Goal: Task Accomplishment & Management: Use online tool/utility

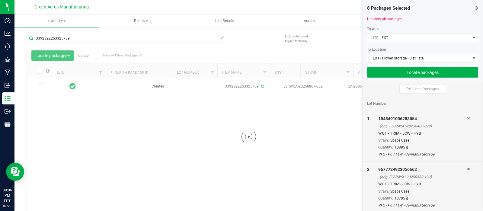
scroll to position [0, 172]
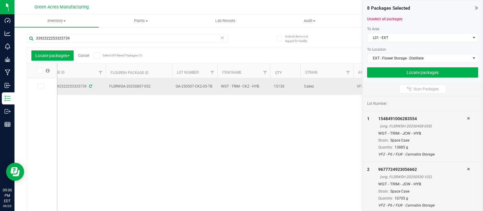
drag, startPoint x: 152, startPoint y: 86, endPoint x: 106, endPoint y: 88, distance: 46.5
click at [106, 88] on td "FLSRWGA-20250807-052" at bounding box center [139, 86] width 66 height 17
copy span "FLSRWGA-20250807-052"
click at [208, 91] on td "GA-250507-CKZ-05-TB" at bounding box center [194, 86] width 45 height 17
drag, startPoint x: 212, startPoint y: 85, endPoint x: 172, endPoint y: 85, distance: 40.5
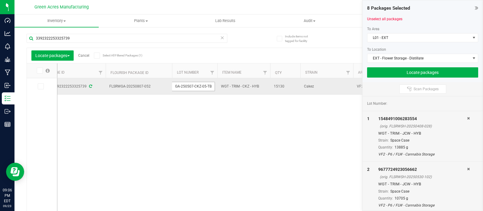
click at [172, 85] on input "GA-250507-CKZ-05-TB" at bounding box center [193, 86] width 43 height 9
drag, startPoint x: 285, startPoint y: 87, endPoint x: 271, endPoint y: 87, distance: 14.2
click at [271, 87] on td "15130" at bounding box center [285, 86] width 30 height 16
copy span "15130"
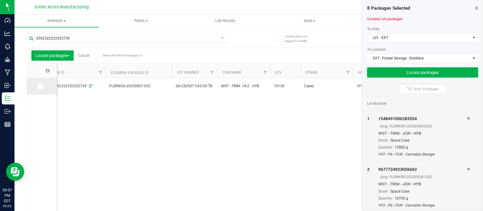
click at [38, 88] on span at bounding box center [41, 86] width 6 height 6
click at [0, 0] on input "checkbox" at bounding box center [0, 0] width 0 height 0
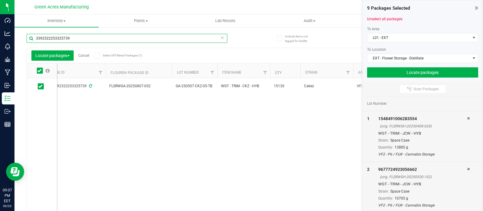
drag, startPoint x: 73, startPoint y: 39, endPoint x: 21, endPoint y: 40, distance: 51.9
click at [21, 40] on div "Include items not tagged for facility 3392322253325739 Locate packages Cancel S…" at bounding box center [248, 119] width 469 height 184
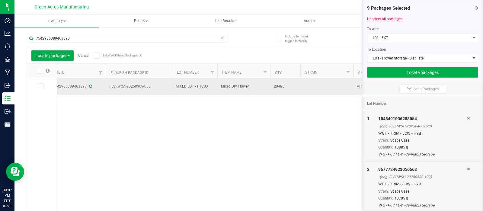
drag, startPoint x: 152, startPoint y: 88, endPoint x: 110, endPoint y: 90, distance: 42.6
click at [110, 90] on td "FLSRWGA-20250909-056" at bounding box center [139, 86] width 66 height 17
copy span "FLSRWGA-20250909-056"
click at [211, 86] on span "MIXED LOT - THC03" at bounding box center [195, 87] width 38 height 6
drag, startPoint x: 208, startPoint y: 86, endPoint x: 169, endPoint y: 87, distance: 39.0
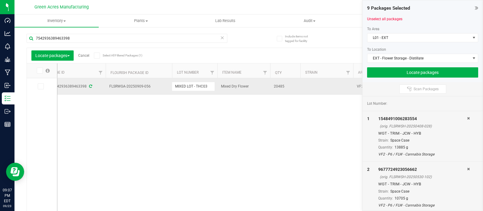
drag, startPoint x: 287, startPoint y: 87, endPoint x: 269, endPoint y: 89, distance: 17.7
copy tr "20485"
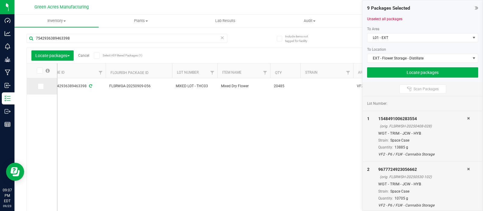
click at [42, 86] on icon at bounding box center [40, 86] width 4 height 0
click at [0, 0] on input "checkbox" at bounding box center [0, 0] width 0 height 0
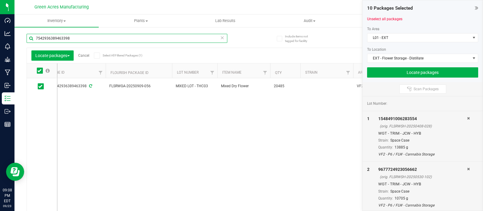
drag, startPoint x: 71, startPoint y: 37, endPoint x: 30, endPoint y: 34, distance: 41.8
click at [30, 34] on input "7542936389463398" at bounding box center [127, 38] width 201 height 9
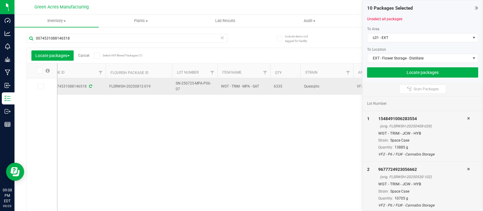
drag, startPoint x: 153, startPoint y: 85, endPoint x: 106, endPoint y: 85, distance: 46.5
click at [106, 85] on td "FLSRWSH-20250812-019" at bounding box center [139, 86] width 66 height 17
copy span "FLSRWSH-20250812-019"
click at [193, 94] on td "SN-250725-MPA-P06-07" at bounding box center [194, 86] width 45 height 17
drag, startPoint x: 214, startPoint y: 87, endPoint x: 173, endPoint y: 85, distance: 40.8
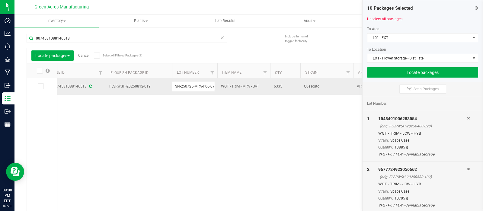
click at [173, 85] on input "SN-250725-MPA-P06-07" at bounding box center [193, 86] width 43 height 9
drag, startPoint x: 286, startPoint y: 89, endPoint x: 267, endPoint y: 88, distance: 18.4
copy tr "6335"
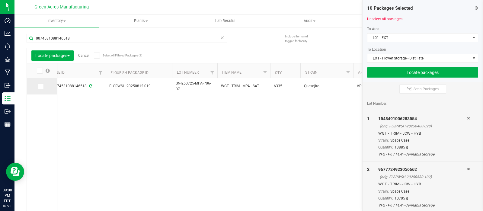
click at [38, 88] on span at bounding box center [41, 86] width 6 height 6
click at [0, 0] on input "checkbox" at bounding box center [0, 0] width 0 height 0
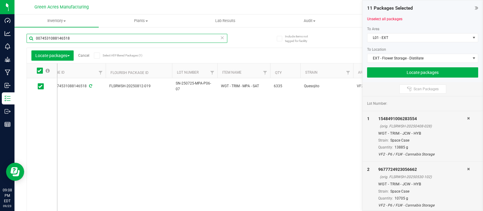
drag, startPoint x: 82, startPoint y: 38, endPoint x: 25, endPoint y: 39, distance: 56.2
click at [25, 39] on div "Include items not tagged for facility 0074531088146518 Locate packages Cancel S…" at bounding box center [248, 119] width 469 height 184
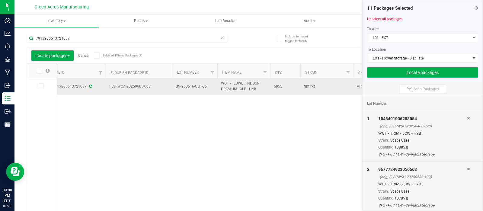
drag, startPoint x: 152, startPoint y: 86, endPoint x: 104, endPoint y: 90, distance: 48.4
copy tr "FLSRWGA-20250605-003"
click at [210, 90] on td "SN-250516-CLP-05" at bounding box center [194, 86] width 45 height 17
drag, startPoint x: 208, startPoint y: 87, endPoint x: 166, endPoint y: 88, distance: 41.4
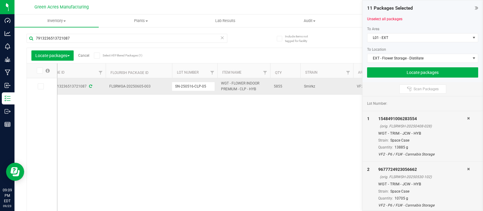
drag, startPoint x: 283, startPoint y: 88, endPoint x: 270, endPoint y: 87, distance: 13.0
click at [270, 87] on td "5855" at bounding box center [285, 86] width 30 height 16
copy span "5855"
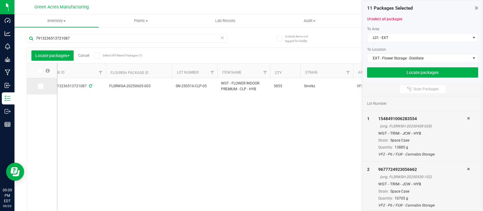
click at [42, 86] on icon at bounding box center [40, 86] width 4 height 0
click at [0, 0] on input "checkbox" at bounding box center [0, 0] width 0 height 0
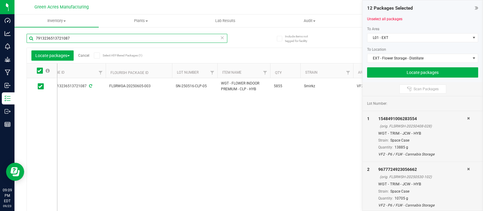
drag, startPoint x: 72, startPoint y: 38, endPoint x: 36, endPoint y: 38, distance: 36.5
click at [36, 38] on input "7913236513721087" at bounding box center [127, 38] width 201 height 9
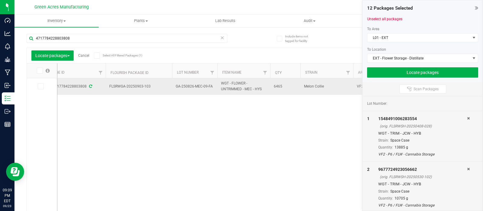
drag, startPoint x: 154, startPoint y: 86, endPoint x: 101, endPoint y: 85, distance: 53.1
copy tr "FLSRWGA-20250903-103"
drag, startPoint x: 214, startPoint y: 85, endPoint x: 171, endPoint y: 87, distance: 43.5
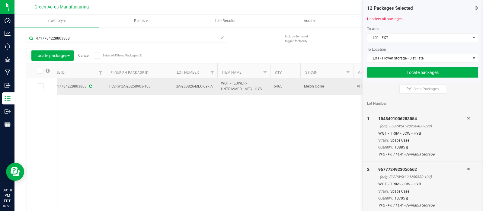
copy tr "GA-250826-MEC-09-FA"
drag, startPoint x: 286, startPoint y: 90, endPoint x: 270, endPoint y: 88, distance: 15.8
click at [270, 88] on td "6465" at bounding box center [285, 86] width 30 height 17
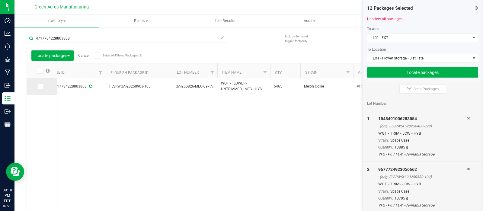
click at [38, 86] on icon at bounding box center [40, 86] width 4 height 0
click at [0, 0] on input "checkbox" at bounding box center [0, 0] width 0 height 0
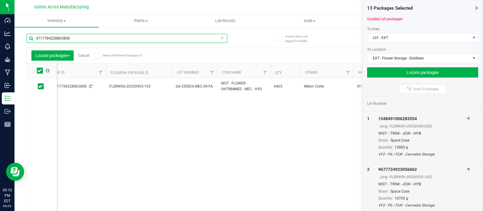
drag, startPoint x: 74, startPoint y: 38, endPoint x: 26, endPoint y: 37, distance: 48.3
click at [26, 37] on div "Include items not tagged for facility 4717784228803808 Locate packages Cancel S…" at bounding box center [248, 119] width 469 height 184
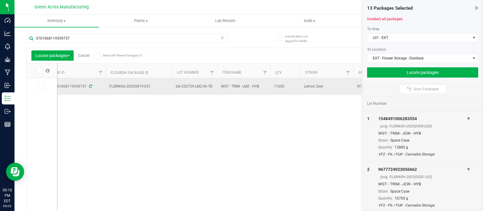
drag, startPoint x: 155, startPoint y: 88, endPoint x: 104, endPoint y: 88, distance: 50.4
click at [213, 91] on td "GA-250729-LMZ-06-TB" at bounding box center [194, 86] width 45 height 17
drag, startPoint x: 212, startPoint y: 87, endPoint x: 163, endPoint y: 89, distance: 49.3
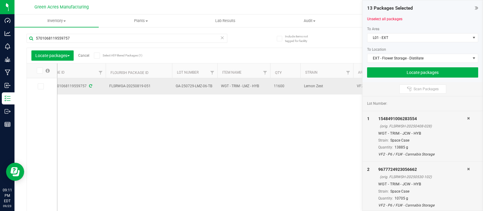
drag, startPoint x: 287, startPoint y: 85, endPoint x: 270, endPoint y: 85, distance: 16.6
click at [270, 85] on td "11600" at bounding box center [285, 86] width 30 height 16
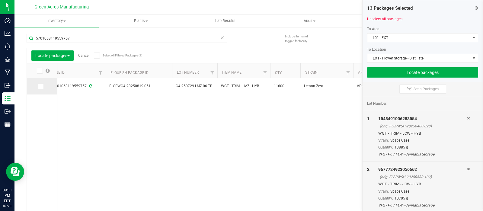
click at [42, 86] on icon at bounding box center [40, 86] width 4 height 0
click at [0, 0] on input "checkbox" at bounding box center [0, 0] width 0 height 0
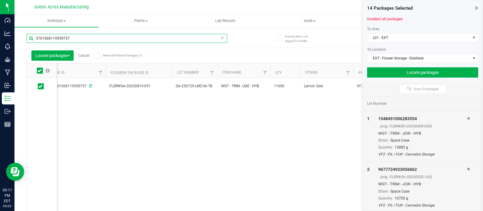
drag, startPoint x: 71, startPoint y: 38, endPoint x: 34, endPoint y: 37, distance: 36.2
click at [34, 37] on input "5701068119559757" at bounding box center [127, 38] width 201 height 9
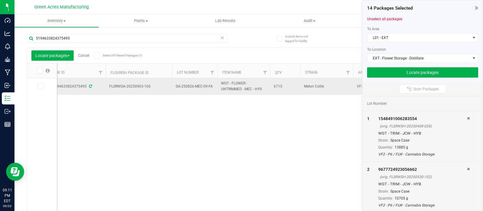
drag, startPoint x: 152, startPoint y: 86, endPoint x: 104, endPoint y: 85, distance: 47.4
click at [210, 89] on td "GA-250826-MEC-09-FA" at bounding box center [194, 86] width 45 height 17
drag, startPoint x: 212, startPoint y: 85, endPoint x: 171, endPoint y: 87, distance: 41.1
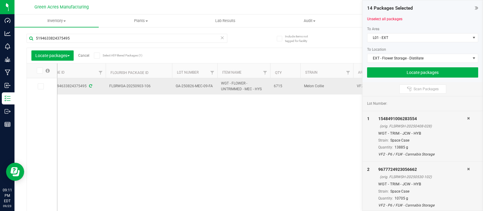
drag, startPoint x: 285, startPoint y: 84, endPoint x: 271, endPoint y: 85, distance: 14.2
click at [271, 85] on td "6715" at bounding box center [285, 86] width 30 height 16
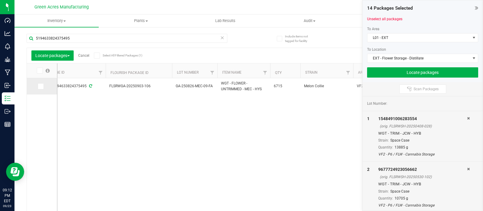
click at [42, 84] on span at bounding box center [41, 86] width 6 height 6
click at [40, 86] on icon at bounding box center [40, 86] width 4 height 0
click at [0, 0] on input "checkbox" at bounding box center [0, 0] width 0 height 0
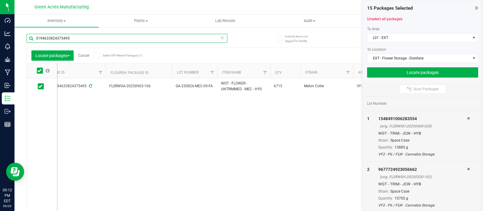
drag, startPoint x: 72, startPoint y: 37, endPoint x: 29, endPoint y: 41, distance: 43.6
click at [29, 41] on input "5194633824375495" at bounding box center [127, 38] width 201 height 9
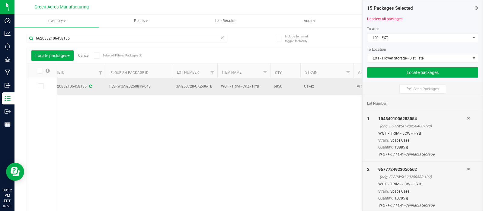
drag, startPoint x: 153, startPoint y: 88, endPoint x: 105, endPoint y: 88, distance: 48.3
click at [210, 92] on td "GA-250728-CKZ-06-TB" at bounding box center [194, 86] width 45 height 17
drag, startPoint x: 213, startPoint y: 85, endPoint x: 168, endPoint y: 87, distance: 45.0
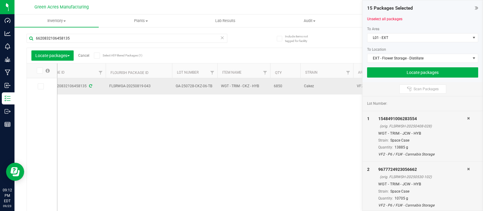
drag, startPoint x: 285, startPoint y: 87, endPoint x: 267, endPoint y: 87, distance: 17.5
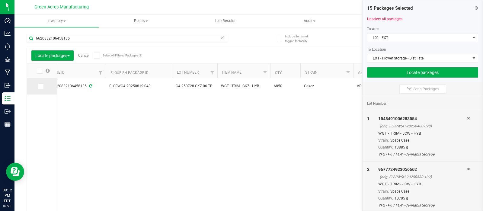
click at [42, 86] on span at bounding box center [41, 86] width 6 height 6
click at [0, 0] on input "checkbox" at bounding box center [0, 0] width 0 height 0
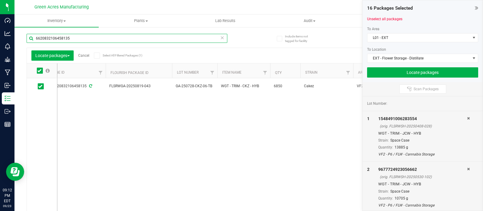
drag, startPoint x: 72, startPoint y: 37, endPoint x: 30, endPoint y: 38, distance: 42.3
click at [30, 38] on input "6620832106458135" at bounding box center [127, 38] width 201 height 9
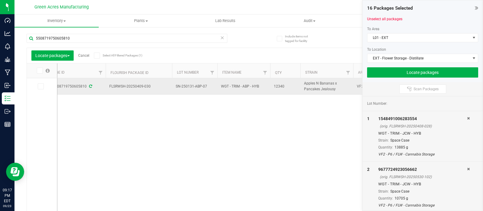
drag, startPoint x: 152, startPoint y: 87, endPoint x: 103, endPoint y: 87, distance: 48.9
click at [207, 88] on span "SN-250131-ABP-07" at bounding box center [195, 87] width 38 height 6
drag, startPoint x: 208, startPoint y: 85, endPoint x: 165, endPoint y: 85, distance: 43.5
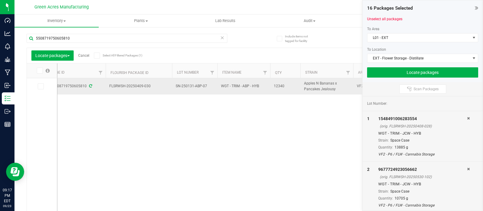
click at [286, 87] on span "12340" at bounding box center [285, 86] width 23 height 6
drag, startPoint x: 286, startPoint y: 87, endPoint x: 271, endPoint y: 88, distance: 14.5
click at [271, 88] on td "12340" at bounding box center [285, 86] width 30 height 16
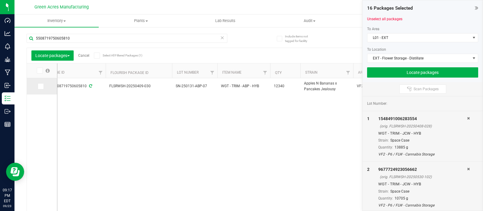
click at [41, 86] on icon at bounding box center [40, 86] width 4 height 0
click at [0, 0] on input "checkbox" at bounding box center [0, 0] width 0 height 0
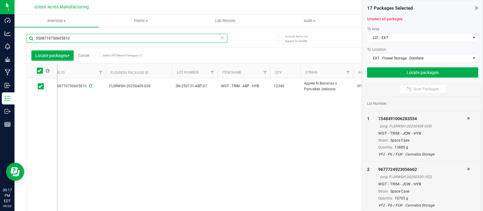
drag, startPoint x: 56, startPoint y: 39, endPoint x: 28, endPoint y: 38, distance: 27.8
click at [28, 38] on input "5508719750605810" at bounding box center [127, 38] width 201 height 9
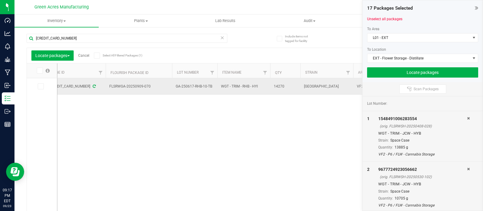
drag, startPoint x: 153, startPoint y: 86, endPoint x: 108, endPoint y: 88, distance: 45.0
click at [108, 88] on td "FLSRWGA-20250909-070" at bounding box center [139, 86] width 66 height 17
click at [210, 91] on td "GA-250617-RHB-10-TB" at bounding box center [194, 86] width 45 height 17
drag, startPoint x: 213, startPoint y: 87, endPoint x: 167, endPoint y: 90, distance: 46.3
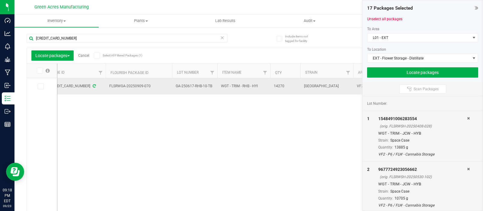
drag, startPoint x: 283, startPoint y: 87, endPoint x: 271, endPoint y: 86, distance: 12.7
click at [271, 86] on td "14270" at bounding box center [285, 86] width 30 height 16
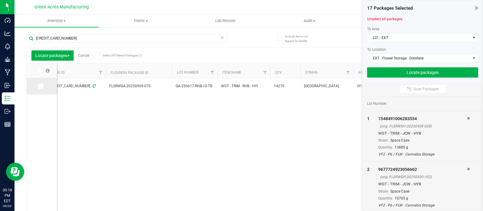
click at [38, 87] on span at bounding box center [41, 86] width 6 height 6
click at [0, 0] on input "checkbox" at bounding box center [0, 0] width 0 height 0
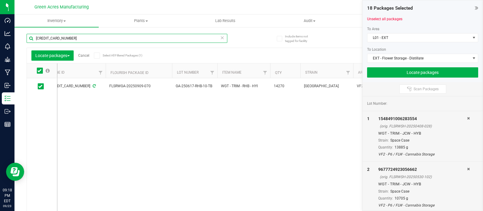
drag, startPoint x: 71, startPoint y: 37, endPoint x: 29, endPoint y: 40, distance: 42.4
click at [29, 40] on input "[CREDIT_CARD_NUMBER]" at bounding box center [127, 38] width 201 height 9
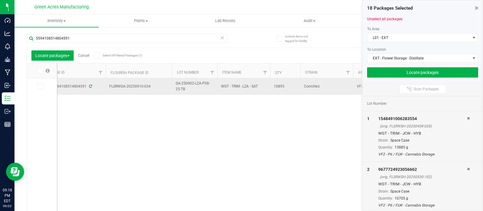
drag, startPoint x: 153, startPoint y: 88, endPoint x: 106, endPoint y: 87, distance: 47.4
click at [106, 87] on td "FLSRWGA-20250910-034" at bounding box center [139, 86] width 66 height 17
click at [200, 92] on td "GA-250902-LZA-P08-25-TB" at bounding box center [194, 86] width 45 height 17
drag, startPoint x: 214, startPoint y: 85, endPoint x: 168, endPoint y: 88, distance: 46.9
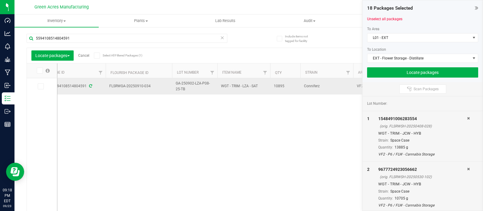
drag, startPoint x: 288, startPoint y: 86, endPoint x: 267, endPoint y: 87, distance: 20.8
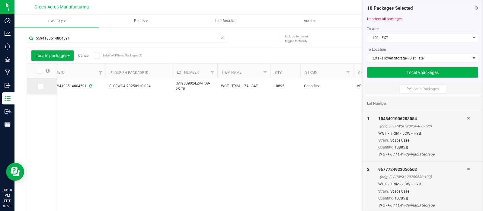
click at [39, 86] on icon at bounding box center [40, 86] width 4 height 0
click at [0, 0] on input "checkbox" at bounding box center [0, 0] width 0 height 0
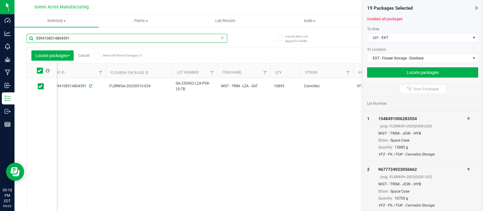
drag, startPoint x: 70, startPoint y: 38, endPoint x: 30, endPoint y: 37, distance: 39.9
click at [30, 37] on input "5594108514804591" at bounding box center [127, 38] width 201 height 9
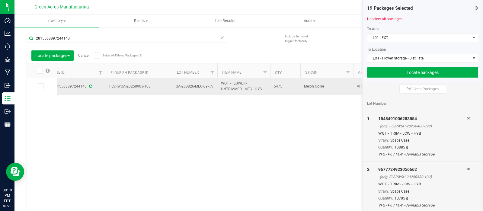
drag, startPoint x: 152, startPoint y: 88, endPoint x: 109, endPoint y: 88, distance: 42.9
click at [109, 88] on span "FLSRWGA-20250903-108" at bounding box center [138, 87] width 59 height 6
drag, startPoint x: 214, startPoint y: 85, endPoint x: 174, endPoint y: 87, distance: 40.5
click at [174, 87] on td "GA-250826-MEC-09-FA" at bounding box center [194, 86] width 45 height 17
drag, startPoint x: 212, startPoint y: 86, endPoint x: 168, endPoint y: 87, distance: 44.4
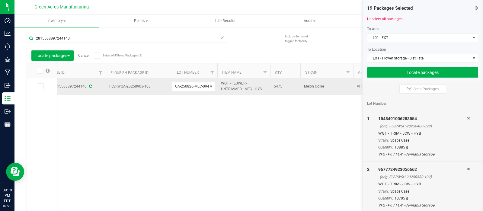
drag, startPoint x: 283, startPoint y: 86, endPoint x: 266, endPoint y: 88, distance: 17.6
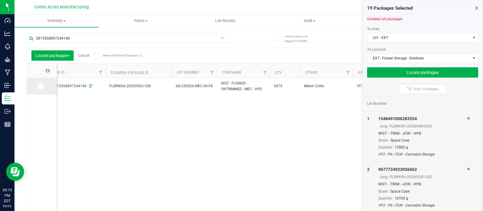
click at [41, 86] on icon at bounding box center [40, 86] width 4 height 0
click at [0, 0] on input "checkbox" at bounding box center [0, 0] width 0 height 0
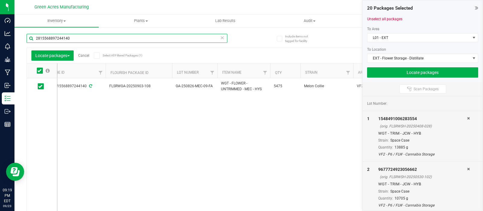
drag, startPoint x: 73, startPoint y: 39, endPoint x: 35, endPoint y: 37, distance: 37.8
click at [35, 37] on input "2815568897244140" at bounding box center [127, 38] width 201 height 9
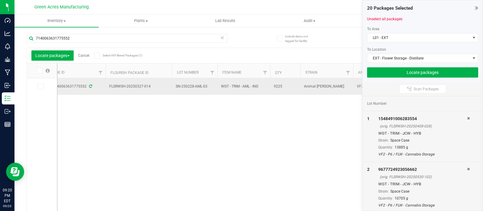
drag, startPoint x: 152, startPoint y: 87, endPoint x: 101, endPoint y: 90, distance: 50.5
click at [209, 93] on td "SN-250228-AML-03" at bounding box center [194, 86] width 45 height 17
drag, startPoint x: 208, startPoint y: 86, endPoint x: 162, endPoint y: 91, distance: 46.1
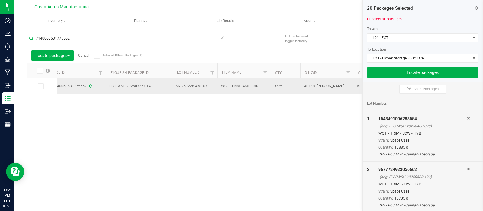
drag, startPoint x: 284, startPoint y: 87, endPoint x: 270, endPoint y: 88, distance: 14.5
click at [270, 88] on td "9225" at bounding box center [285, 86] width 30 height 16
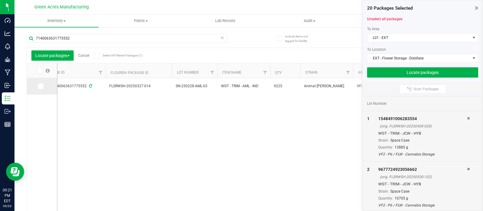
click at [40, 86] on icon at bounding box center [40, 86] width 4 height 0
click at [0, 0] on input "checkbox" at bounding box center [0, 0] width 0 height 0
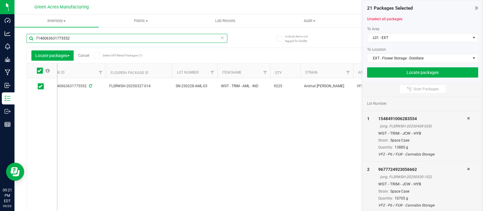
drag, startPoint x: 73, startPoint y: 38, endPoint x: 29, endPoint y: 37, distance: 44.1
click at [29, 37] on input "7140063631775552" at bounding box center [127, 38] width 201 height 9
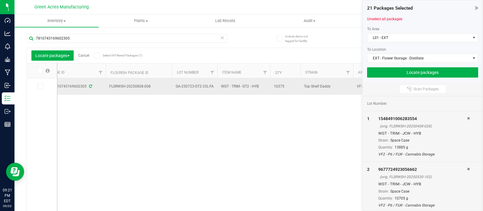
drag, startPoint x: 153, startPoint y: 86, endPoint x: 98, endPoint y: 88, distance: 55.0
drag, startPoint x: 215, startPoint y: 86, endPoint x: 172, endPoint y: 82, distance: 43.4
click at [172, 82] on td "GA-250723-GT2-33L-FA" at bounding box center [194, 86] width 45 height 17
drag, startPoint x: 213, startPoint y: 85, endPoint x: 168, endPoint y: 86, distance: 45.3
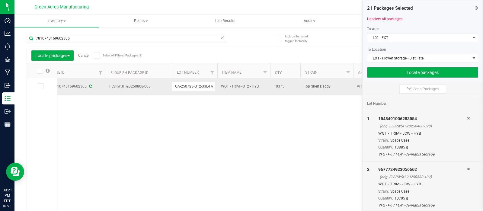
drag, startPoint x: 288, startPoint y: 85, endPoint x: 273, endPoint y: 85, distance: 15.4
click at [273, 85] on td "10375" at bounding box center [285, 86] width 30 height 16
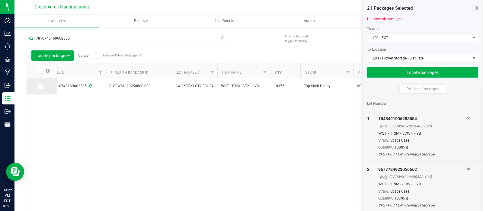
click at [40, 86] on icon at bounding box center [40, 86] width 4 height 0
click at [0, 0] on input "checkbox" at bounding box center [0, 0] width 0 height 0
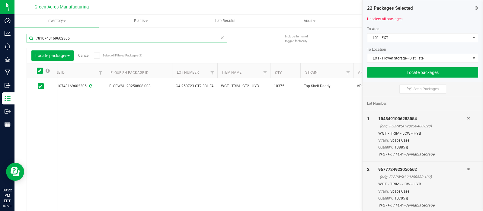
drag, startPoint x: 68, startPoint y: 38, endPoint x: 26, endPoint y: 40, distance: 41.7
click at [27, 40] on input "7810743169602305" at bounding box center [127, 38] width 201 height 9
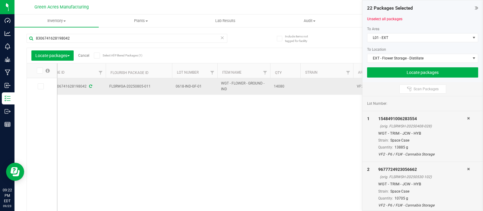
drag, startPoint x: 154, startPoint y: 88, endPoint x: 103, endPoint y: 87, distance: 51.3
drag, startPoint x: 204, startPoint y: 84, endPoint x: 172, endPoint y: 90, distance: 32.8
click at [172, 90] on td "0618-IND-GF-01" at bounding box center [194, 86] width 45 height 17
drag, startPoint x: 201, startPoint y: 86, endPoint x: 165, endPoint y: 86, distance: 36.5
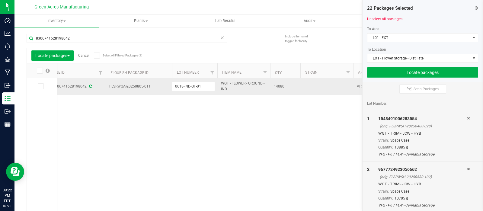
drag, startPoint x: 287, startPoint y: 85, endPoint x: 269, endPoint y: 84, distance: 17.6
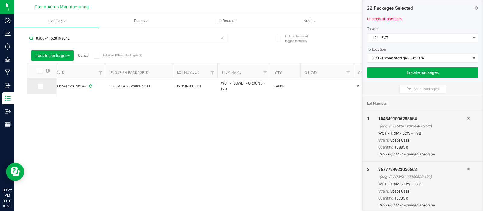
click at [42, 86] on span at bounding box center [41, 86] width 6 height 6
click at [41, 86] on icon at bounding box center [40, 86] width 4 height 0
click at [0, 0] on input "checkbox" at bounding box center [0, 0] width 0 height 0
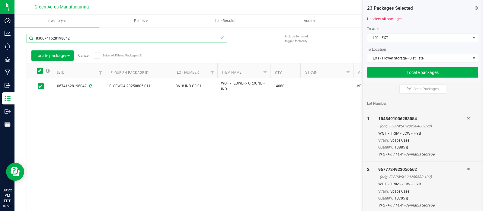
drag, startPoint x: 80, startPoint y: 37, endPoint x: 30, endPoint y: 36, distance: 49.5
click at [30, 36] on input "8306741628198042" at bounding box center [127, 38] width 201 height 9
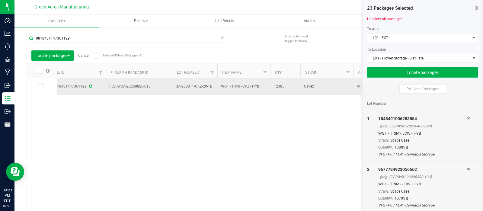
drag, startPoint x: 153, startPoint y: 87, endPoint x: 98, endPoint y: 86, distance: 55.0
click at [208, 89] on td "GA-250811-CKZ-29-TB" at bounding box center [194, 86] width 45 height 17
drag, startPoint x: 212, startPoint y: 86, endPoint x: 173, endPoint y: 87, distance: 39.0
click at [173, 87] on input "GA-250811-CKZ-29-TB" at bounding box center [193, 86] width 43 height 9
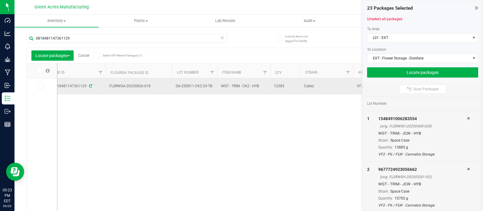
drag, startPoint x: 288, startPoint y: 85, endPoint x: 266, endPoint y: 85, distance: 21.7
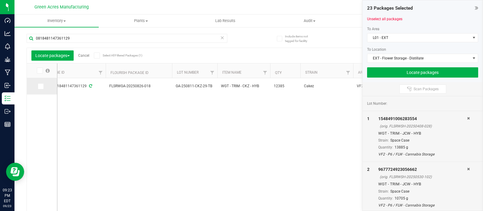
click at [39, 86] on icon at bounding box center [40, 86] width 4 height 0
click at [0, 0] on input "checkbox" at bounding box center [0, 0] width 0 height 0
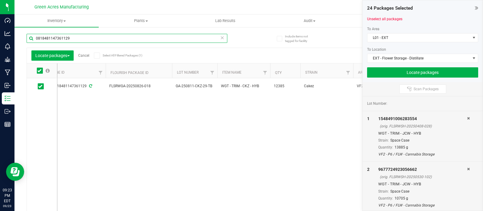
drag, startPoint x: 71, startPoint y: 38, endPoint x: 29, endPoint y: 40, distance: 42.6
click at [29, 40] on input "0818481147361129" at bounding box center [127, 38] width 201 height 9
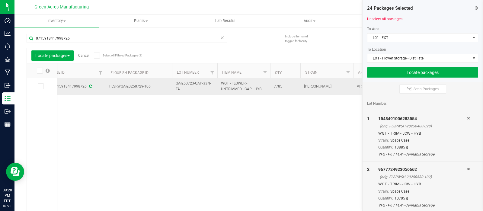
drag, startPoint x: 152, startPoint y: 87, endPoint x: 100, endPoint y: 85, distance: 52.6
click at [200, 90] on span "GA-250723-GAP-33N-FA" at bounding box center [195, 86] width 38 height 11
drag, startPoint x: 213, startPoint y: 87, endPoint x: 166, endPoint y: 86, distance: 47.7
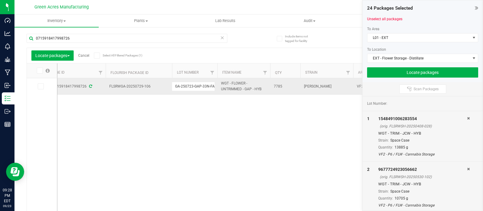
click at [283, 88] on span "7785" at bounding box center [285, 87] width 23 height 6
drag, startPoint x: 283, startPoint y: 88, endPoint x: 270, endPoint y: 88, distance: 12.7
click at [270, 88] on td "7785" at bounding box center [285, 86] width 30 height 16
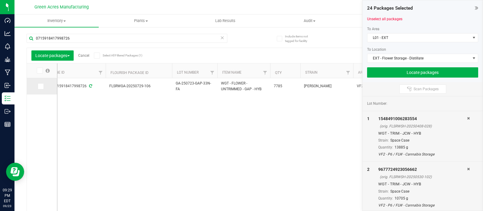
click at [40, 88] on span at bounding box center [41, 86] width 6 height 6
click at [0, 0] on input "checkbox" at bounding box center [0, 0] width 0 height 0
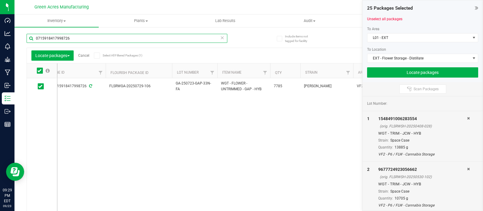
drag, startPoint x: 72, startPoint y: 39, endPoint x: 21, endPoint y: 37, distance: 50.8
click at [21, 37] on div "Include items not tagged for facility 0715918417998726 Locate packages Cancel S…" at bounding box center [248, 119] width 469 height 184
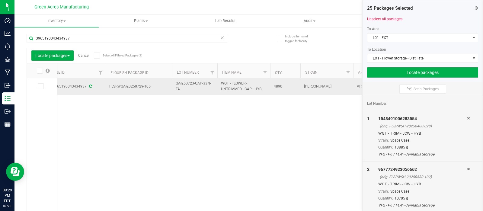
drag, startPoint x: 152, startPoint y: 87, endPoint x: 110, endPoint y: 89, distance: 41.5
click at [110, 89] on td "FLSRWGA-20250729-105" at bounding box center [139, 86] width 66 height 17
click at [201, 90] on span "GA-250723-GAP-33N-FA" at bounding box center [195, 86] width 38 height 11
drag, startPoint x: 214, startPoint y: 87, endPoint x: 171, endPoint y: 88, distance: 43.2
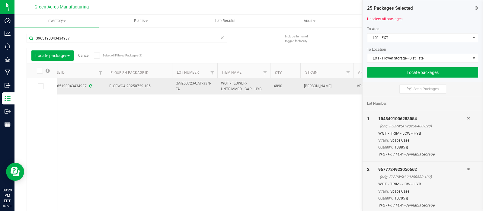
click at [285, 86] on span "4890" at bounding box center [285, 86] width 23 height 6
drag, startPoint x: 285, startPoint y: 86, endPoint x: 267, endPoint y: 85, distance: 17.5
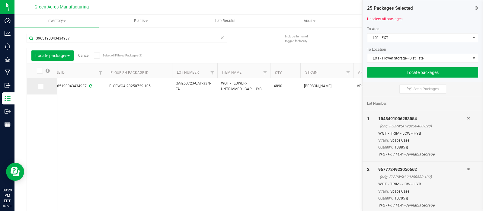
click at [42, 86] on icon at bounding box center [40, 86] width 4 height 0
click at [0, 0] on input "checkbox" at bounding box center [0, 0] width 0 height 0
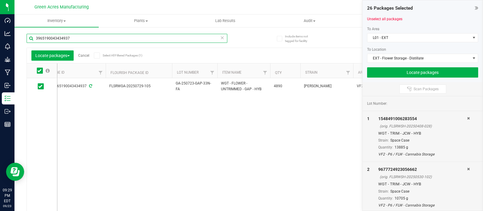
drag, startPoint x: 72, startPoint y: 36, endPoint x: 37, endPoint y: 33, distance: 35.1
click at [37, 33] on div "3965190043434937" at bounding box center [138, 37] width 222 height 19
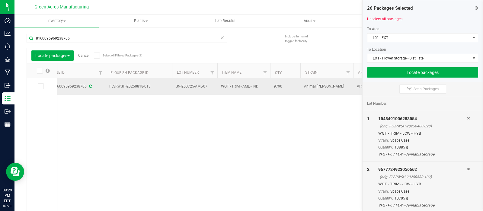
drag, startPoint x: 150, startPoint y: 88, endPoint x: 103, endPoint y: 87, distance: 47.1
drag, startPoint x: 210, startPoint y: 86, endPoint x: 171, endPoint y: 86, distance: 38.9
click at [172, 86] on td "SN-250725-AML-07" at bounding box center [194, 86] width 45 height 17
drag, startPoint x: 208, startPoint y: 85, endPoint x: 169, endPoint y: 87, distance: 39.6
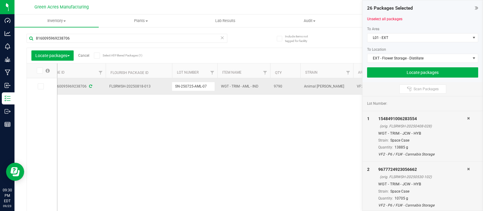
drag, startPoint x: 285, startPoint y: 88, endPoint x: 264, endPoint y: 90, distance: 21.2
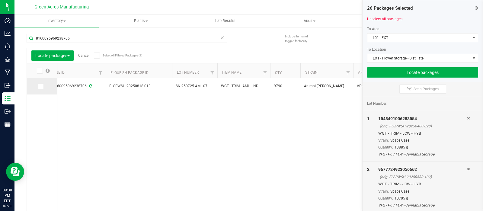
click at [42, 86] on icon at bounding box center [40, 86] width 4 height 0
click at [0, 0] on input "checkbox" at bounding box center [0, 0] width 0 height 0
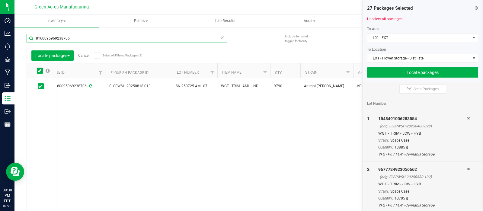
drag, startPoint x: 69, startPoint y: 37, endPoint x: 27, endPoint y: 36, distance: 42.3
click at [27, 36] on input "8160095969238706" at bounding box center [127, 38] width 201 height 9
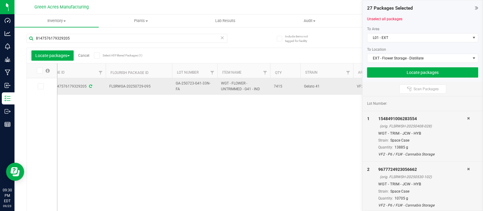
drag, startPoint x: 153, startPoint y: 85, endPoint x: 101, endPoint y: 85, distance: 51.9
click at [193, 90] on span "GA-250723-G41-33N-FA" at bounding box center [195, 86] width 38 height 11
drag, startPoint x: 214, startPoint y: 85, endPoint x: 166, endPoint y: 89, distance: 48.2
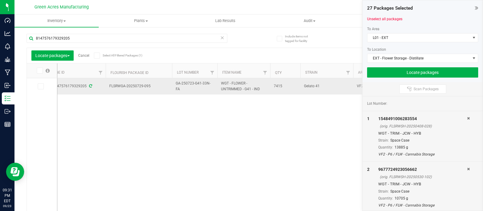
drag, startPoint x: 285, startPoint y: 86, endPoint x: 267, endPoint y: 88, distance: 18.2
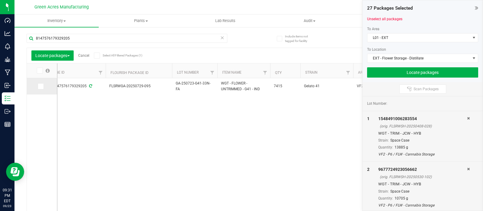
click at [40, 86] on icon at bounding box center [40, 86] width 4 height 0
click at [0, 0] on input "checkbox" at bounding box center [0, 0] width 0 height 0
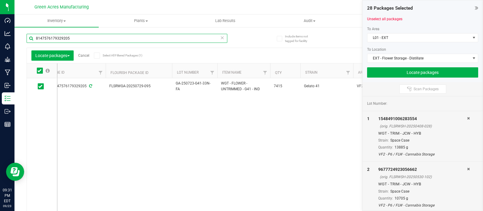
drag, startPoint x: 69, startPoint y: 38, endPoint x: 25, endPoint y: 38, distance: 44.4
click at [25, 38] on div "Include items not tagged for facility 8147576179329205 Locate packages Cancel S…" at bounding box center [248, 119] width 469 height 184
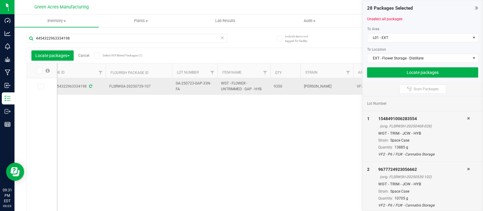
drag, startPoint x: 154, startPoint y: 85, endPoint x: 99, endPoint y: 86, distance: 55.0
click at [194, 92] on span "GA-250723-GAP-33N-FA" at bounding box center [195, 86] width 38 height 11
drag, startPoint x: 213, startPoint y: 86, endPoint x: 167, endPoint y: 88, distance: 46.2
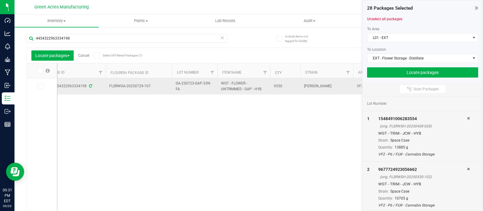
click at [284, 86] on span "9350" at bounding box center [285, 86] width 23 height 6
drag, startPoint x: 284, startPoint y: 86, endPoint x: 270, endPoint y: 88, distance: 14.0
click at [270, 88] on td "9350" at bounding box center [285, 86] width 30 height 16
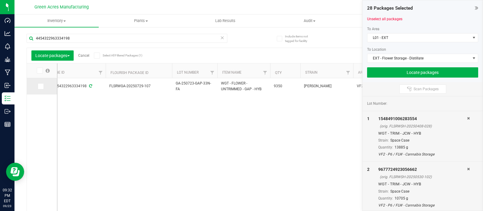
click at [41, 86] on icon at bounding box center [40, 86] width 4 height 0
click at [0, 0] on input "checkbox" at bounding box center [0, 0] width 0 height 0
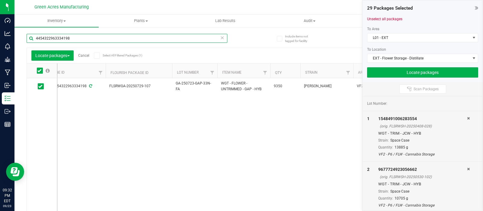
drag, startPoint x: 73, startPoint y: 38, endPoint x: 28, endPoint y: 38, distance: 45.0
click at [28, 38] on input "4454322963334198" at bounding box center [127, 38] width 201 height 9
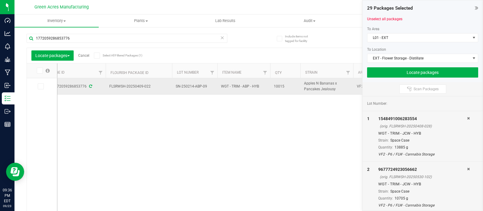
drag, startPoint x: 150, startPoint y: 88, endPoint x: 104, endPoint y: 85, distance: 46.9
click at [208, 87] on span "SN-250214-ABP-09" at bounding box center [195, 87] width 38 height 6
drag, startPoint x: 208, startPoint y: 87, endPoint x: 169, endPoint y: 88, distance: 39.0
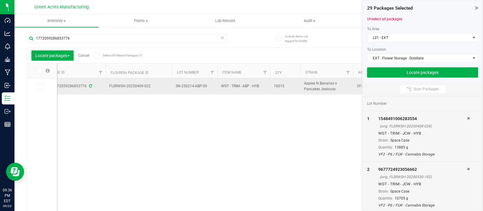
drag, startPoint x: 288, startPoint y: 86, endPoint x: 263, endPoint y: 89, distance: 25.2
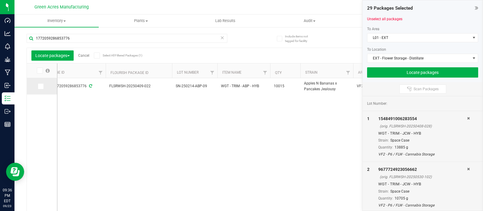
click at [42, 86] on icon at bounding box center [40, 86] width 4 height 0
click at [0, 0] on input "checkbox" at bounding box center [0, 0] width 0 height 0
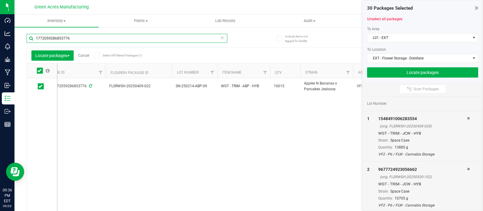
drag, startPoint x: 75, startPoint y: 40, endPoint x: 27, endPoint y: 32, distance: 47.8
click at [27, 32] on div "1772059286853776" at bounding box center [138, 37] width 222 height 19
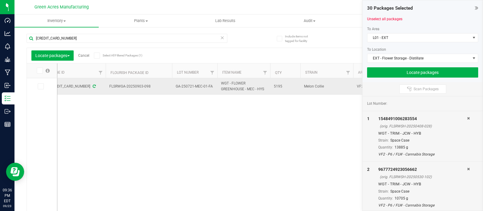
drag, startPoint x: 154, startPoint y: 87, endPoint x: 100, endPoint y: 88, distance: 54.6
click at [212, 91] on td "GA-250721-MEC-01-FA" at bounding box center [194, 86] width 45 height 17
drag, startPoint x: 213, startPoint y: 86, endPoint x: 168, endPoint y: 85, distance: 45.9
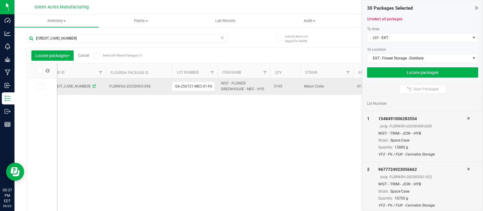
click at [283, 87] on span "5195" at bounding box center [285, 87] width 23 height 6
drag, startPoint x: 283, startPoint y: 87, endPoint x: 268, endPoint y: 87, distance: 14.2
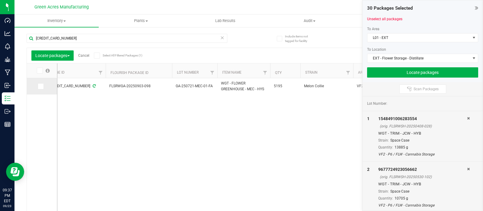
click at [41, 86] on icon at bounding box center [40, 86] width 4 height 0
click at [0, 0] on input "checkbox" at bounding box center [0, 0] width 0 height 0
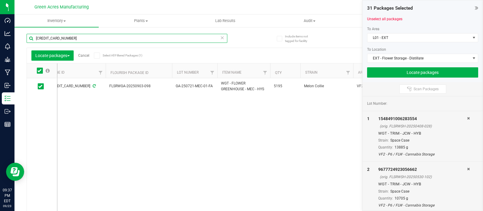
drag, startPoint x: 66, startPoint y: 39, endPoint x: 21, endPoint y: 42, distance: 45.7
click at [21, 42] on div "Include items not tagged for facility [CREDIT_CARD_NUMBER] Locate packages Canc…" at bounding box center [248, 119] width 469 height 184
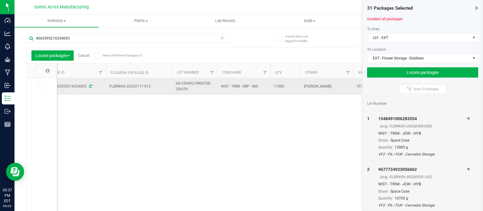
drag, startPoint x: 155, startPoint y: 87, endPoint x: 98, endPoint y: 87, distance: 57.4
click at [198, 88] on span "GA-250402-OROxT08-33H-FA" at bounding box center [195, 86] width 38 height 11
drag, startPoint x: 214, startPoint y: 85, endPoint x: 166, endPoint y: 87, distance: 48.0
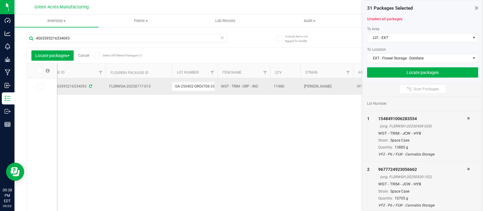
click at [287, 86] on span "11980" at bounding box center [285, 87] width 23 height 6
drag, startPoint x: 287, startPoint y: 86, endPoint x: 267, endPoint y: 88, distance: 19.7
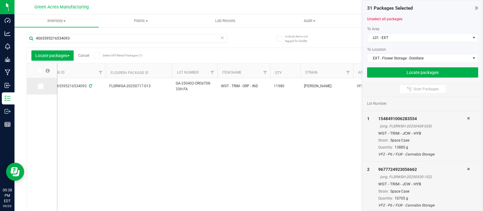
click at [40, 86] on icon at bounding box center [40, 86] width 4 height 0
click at [0, 0] on input "checkbox" at bounding box center [0, 0] width 0 height 0
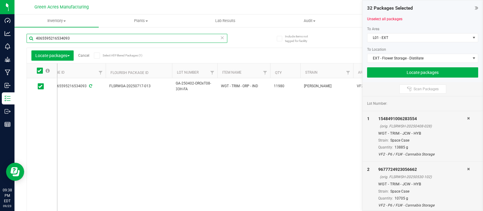
drag, startPoint x: 71, startPoint y: 38, endPoint x: 23, endPoint y: 30, distance: 48.3
click at [23, 30] on div "Include items not tagged for facility 4065595216534093 Locate packages Cancel S…" at bounding box center [248, 119] width 469 height 184
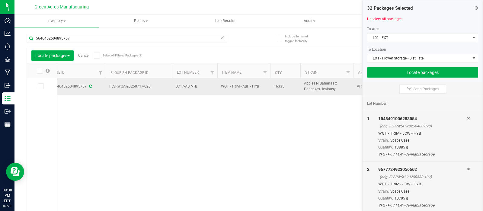
drag, startPoint x: 153, startPoint y: 87, endPoint x: 104, endPoint y: 85, distance: 48.7
click at [197, 92] on td "0717-ABP-TB" at bounding box center [194, 86] width 45 height 17
drag, startPoint x: 199, startPoint y: 85, endPoint x: 173, endPoint y: 88, distance: 25.8
click at [173, 88] on input "0717-ABP-TB" at bounding box center [193, 86] width 43 height 9
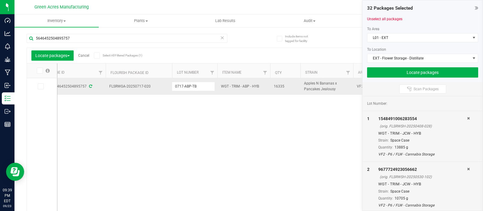
click at [285, 90] on td "16335" at bounding box center [285, 86] width 30 height 17
click at [284, 86] on span "16335" at bounding box center [285, 86] width 23 height 6
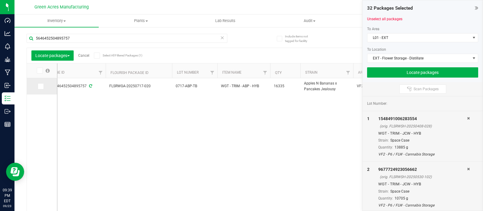
click at [41, 86] on icon at bounding box center [40, 86] width 4 height 0
click at [0, 0] on input "checkbox" at bounding box center [0, 0] width 0 height 0
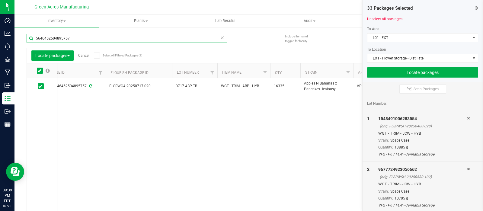
drag, startPoint x: 73, startPoint y: 38, endPoint x: 24, endPoint y: 35, distance: 48.7
click at [24, 35] on div "Include items not tagged for facility 5646452504895757 Locate packages Cancel S…" at bounding box center [248, 119] width 469 height 184
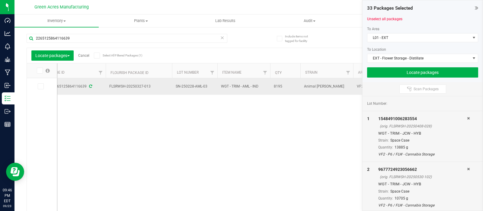
drag, startPoint x: 151, startPoint y: 87, endPoint x: 100, endPoint y: 92, distance: 51.9
click at [203, 90] on td "SN-250228-AML-03" at bounding box center [194, 86] width 45 height 17
drag, startPoint x: 208, startPoint y: 86, endPoint x: 169, endPoint y: 90, distance: 38.5
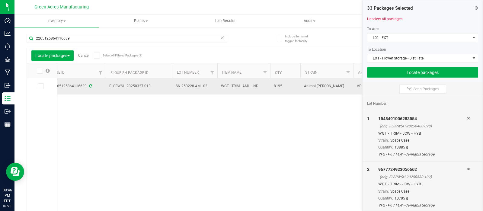
click at [280, 90] on td "8195" at bounding box center [285, 86] width 30 height 16
drag, startPoint x: 284, startPoint y: 86, endPoint x: 270, endPoint y: 87, distance: 14.5
click at [270, 87] on td "8195" at bounding box center [285, 86] width 30 height 16
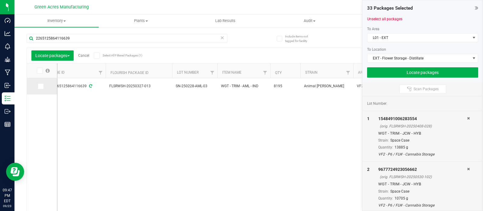
click at [42, 86] on icon at bounding box center [40, 86] width 4 height 0
click at [0, 0] on input "checkbox" at bounding box center [0, 0] width 0 height 0
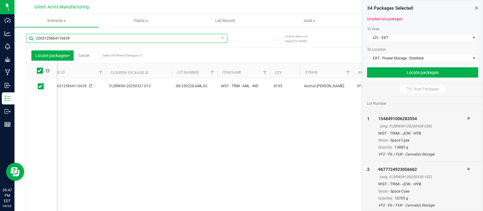
drag, startPoint x: 71, startPoint y: 37, endPoint x: 26, endPoint y: 40, distance: 45.4
click at [26, 40] on div "Include items not tagged for facility 2265125864116639 Locate packages Cancel S…" at bounding box center [248, 119] width 469 height 184
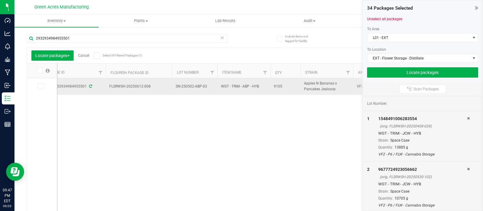
drag, startPoint x: 155, startPoint y: 86, endPoint x: 101, endPoint y: 88, distance: 53.8
click at [198, 90] on td "SN-250502-ABP-03" at bounding box center [194, 86] width 45 height 17
drag, startPoint x: 209, startPoint y: 85, endPoint x: 164, endPoint y: 88, distance: 45.0
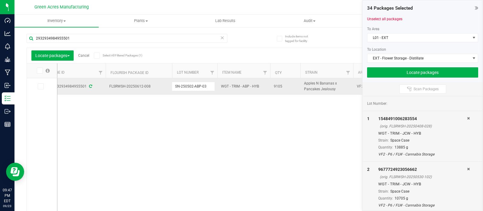
click at [285, 85] on span "9105" at bounding box center [285, 87] width 23 height 6
drag, startPoint x: 283, startPoint y: 87, endPoint x: 267, endPoint y: 86, distance: 15.7
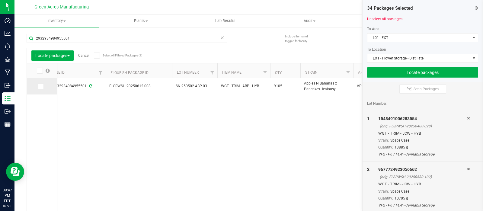
click at [40, 86] on icon at bounding box center [40, 86] width 4 height 0
click at [0, 0] on input "checkbox" at bounding box center [0, 0] width 0 height 0
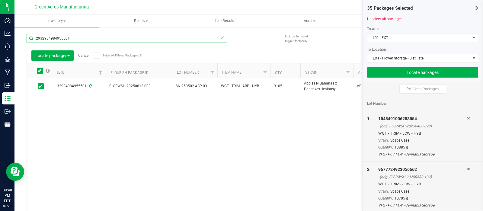
drag, startPoint x: 73, startPoint y: 37, endPoint x: 25, endPoint y: 39, distance: 48.0
click at [25, 39] on div "Include items not tagged for facility 2932934984955501 Locate packages Cancel S…" at bounding box center [248, 119] width 469 height 184
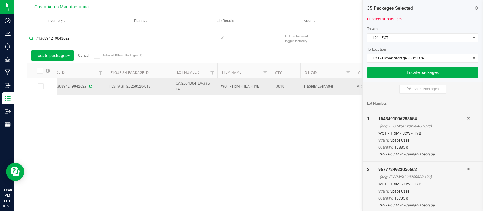
drag, startPoint x: 151, startPoint y: 86, endPoint x: 102, endPoint y: 87, distance: 48.6
click at [203, 88] on span "GA-250430-HEA-33L-FA" at bounding box center [195, 86] width 38 height 11
drag, startPoint x: 213, startPoint y: 87, endPoint x: 167, endPoint y: 88, distance: 46.2
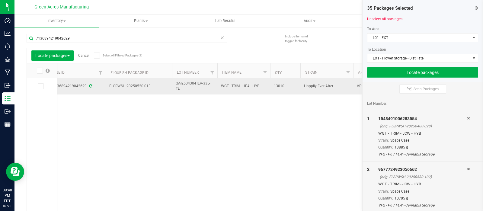
drag, startPoint x: 285, startPoint y: 87, endPoint x: 267, endPoint y: 88, distance: 18.5
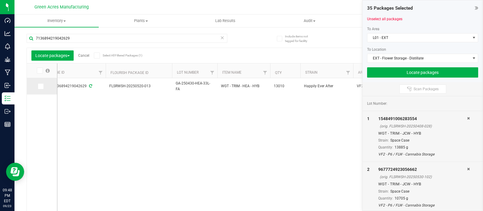
click at [41, 86] on icon at bounding box center [40, 86] width 4 height 0
click at [0, 0] on input "checkbox" at bounding box center [0, 0] width 0 height 0
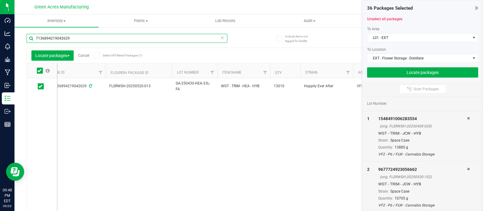
drag, startPoint x: 70, startPoint y: 38, endPoint x: 33, endPoint y: 41, distance: 37.3
click at [33, 41] on input "7136894219042629" at bounding box center [127, 38] width 201 height 9
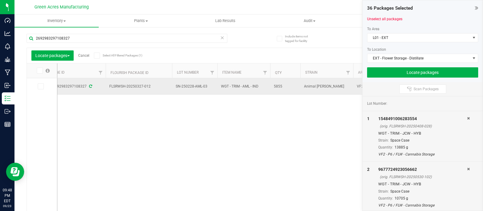
drag, startPoint x: 156, startPoint y: 88, endPoint x: 92, endPoint y: 91, distance: 64.7
click at [207, 91] on td "SN-250228-AML-03" at bounding box center [194, 86] width 45 height 17
drag, startPoint x: 208, startPoint y: 85, endPoint x: 163, endPoint y: 88, distance: 45.1
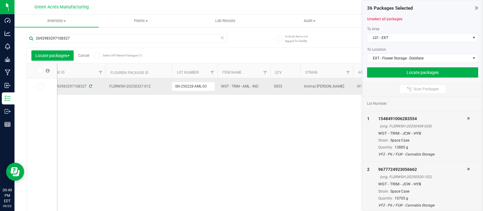
click at [284, 88] on span "5855" at bounding box center [285, 87] width 23 height 6
drag, startPoint x: 284, startPoint y: 85, endPoint x: 270, endPoint y: 89, distance: 14.1
click at [270, 89] on td "5855" at bounding box center [285, 86] width 30 height 16
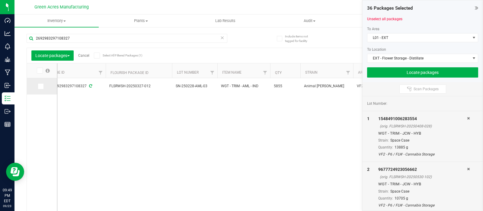
click at [38, 86] on icon at bounding box center [40, 86] width 4 height 0
click at [0, 0] on input "checkbox" at bounding box center [0, 0] width 0 height 0
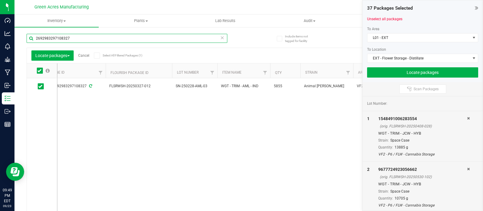
drag, startPoint x: 69, startPoint y: 38, endPoint x: 22, endPoint y: 38, distance: 46.5
click at [22, 38] on div "Include items not tagged for facility 2692983297108327 Locate packages Cancel S…" at bounding box center [248, 119] width 469 height 184
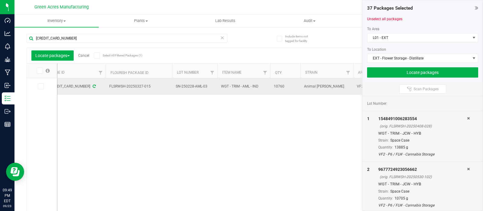
drag, startPoint x: 152, startPoint y: 85, endPoint x: 104, endPoint y: 88, distance: 47.4
click at [213, 88] on span "SN-250228-AML-03" at bounding box center [195, 87] width 38 height 6
drag, startPoint x: 208, startPoint y: 88, endPoint x: 171, endPoint y: 87, distance: 37.7
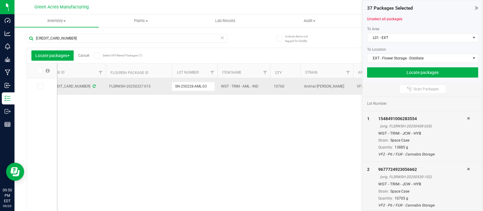
click at [284, 88] on span "10760" at bounding box center [285, 87] width 23 height 6
drag, startPoint x: 284, startPoint y: 88, endPoint x: 269, endPoint y: 89, distance: 15.7
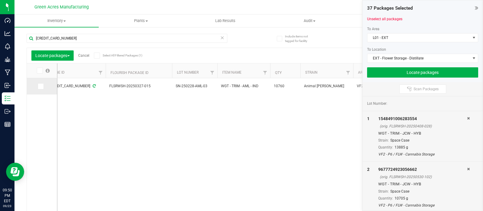
click at [41, 86] on icon at bounding box center [40, 86] width 4 height 0
click at [0, 0] on input "checkbox" at bounding box center [0, 0] width 0 height 0
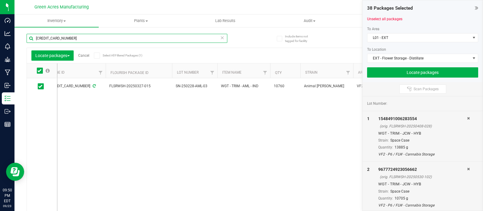
drag, startPoint x: 69, startPoint y: 38, endPoint x: 24, endPoint y: 33, distance: 45.6
click at [24, 33] on div "Include items not tagged for facility [CREDIT_CARD_NUMBER] Locate packages Canc…" at bounding box center [248, 119] width 469 height 184
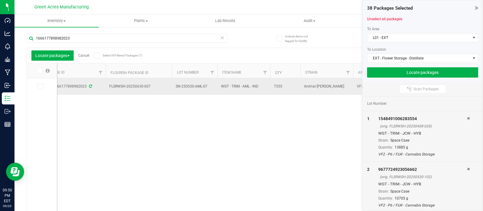
drag, startPoint x: 155, startPoint y: 87, endPoint x: 98, endPoint y: 88, distance: 56.5
click at [210, 92] on td "SN-250530-AML-07" at bounding box center [194, 86] width 45 height 17
drag, startPoint x: 208, startPoint y: 84, endPoint x: 171, endPoint y: 84, distance: 36.8
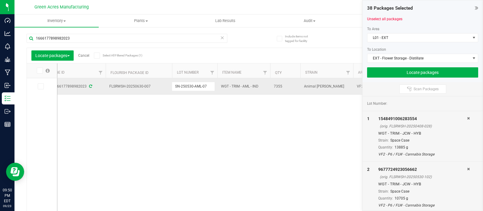
click at [285, 88] on span "7355" at bounding box center [285, 87] width 23 height 6
drag, startPoint x: 283, startPoint y: 87, endPoint x: 267, endPoint y: 88, distance: 16.6
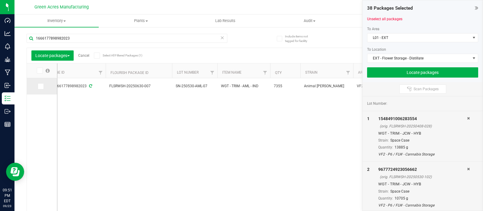
click at [41, 89] on span at bounding box center [41, 86] width 6 height 6
click at [0, 0] on input "checkbox" at bounding box center [0, 0] width 0 height 0
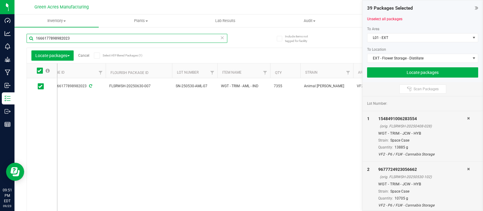
drag, startPoint x: 74, startPoint y: 38, endPoint x: 16, endPoint y: 40, distance: 58.0
click at [16, 40] on div "Include items not tagged for facility 1666177898982023 Locate packages Cancel S…" at bounding box center [248, 119] width 469 height 184
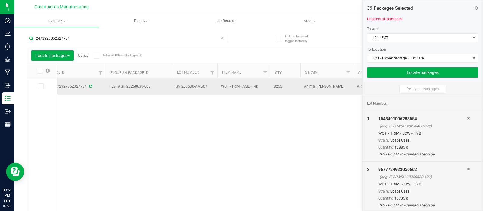
drag, startPoint x: 155, startPoint y: 85, endPoint x: 101, endPoint y: 82, distance: 53.5
click at [204, 90] on td "SN-250530-AML-07" at bounding box center [194, 86] width 45 height 17
drag, startPoint x: 210, startPoint y: 85, endPoint x: 166, endPoint y: 87, distance: 43.5
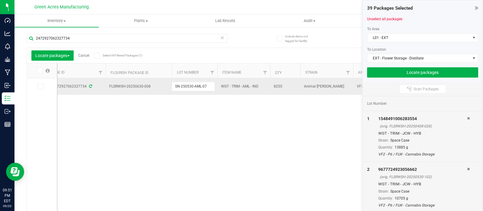
click at [285, 86] on span "8255" at bounding box center [285, 87] width 23 height 6
drag, startPoint x: 285, startPoint y: 86, endPoint x: 268, endPoint y: 87, distance: 17.5
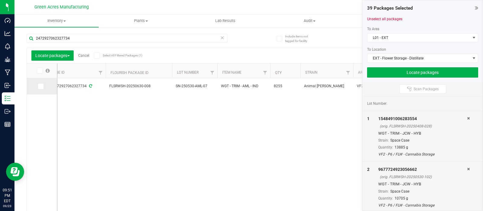
click at [42, 86] on icon at bounding box center [40, 86] width 4 height 0
click at [0, 0] on input "checkbox" at bounding box center [0, 0] width 0 height 0
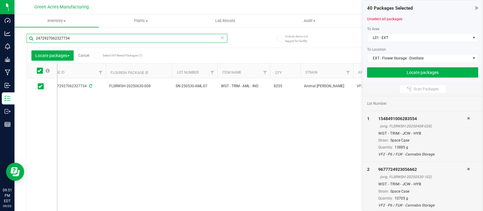
drag, startPoint x: 72, startPoint y: 38, endPoint x: 27, endPoint y: 43, distance: 45.8
click at [27, 43] on input "2472927062327734" at bounding box center [127, 38] width 201 height 9
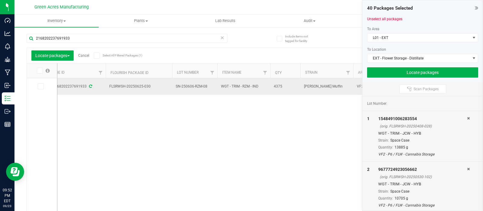
drag, startPoint x: 152, startPoint y: 87, endPoint x: 106, endPoint y: 91, distance: 46.4
click at [106, 91] on td "FLSRWSH-20250625-030" at bounding box center [139, 86] width 66 height 17
click at [208, 89] on td "SN-250606-RZM-08" at bounding box center [194, 86] width 45 height 17
drag, startPoint x: 208, startPoint y: 87, endPoint x: 149, endPoint y: 91, distance: 58.7
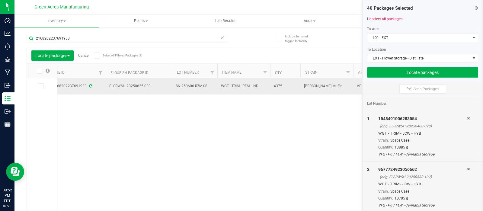
drag, startPoint x: 285, startPoint y: 86, endPoint x: 270, endPoint y: 85, distance: 14.8
click at [270, 85] on td "4375" at bounding box center [285, 86] width 30 height 16
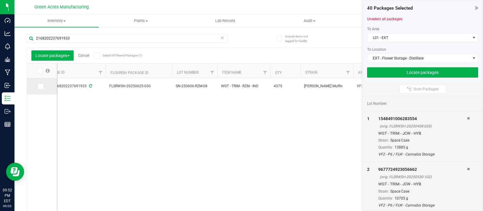
click at [39, 86] on icon at bounding box center [40, 86] width 4 height 0
click at [0, 0] on input "checkbox" at bounding box center [0, 0] width 0 height 0
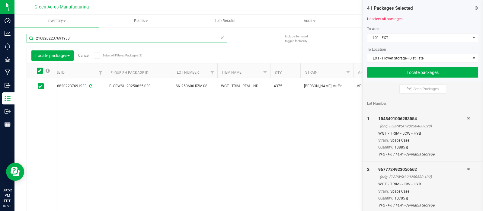
drag, startPoint x: 71, startPoint y: 37, endPoint x: 23, endPoint y: 34, distance: 47.8
click at [23, 34] on div "Include items not tagged for facility 2168202237691933 Locate packages Cancel S…" at bounding box center [248, 119] width 469 height 184
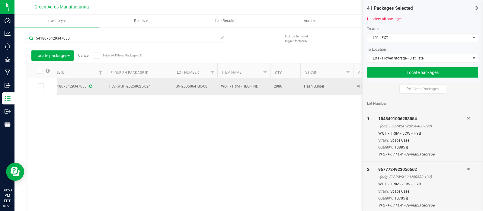
drag, startPoint x: 154, startPoint y: 85, endPoint x: 102, endPoint y: 84, distance: 51.6
click at [206, 90] on td "SN-250606-HBG-08" at bounding box center [194, 86] width 45 height 17
drag, startPoint x: 208, startPoint y: 85, endPoint x: 169, endPoint y: 84, distance: 39.0
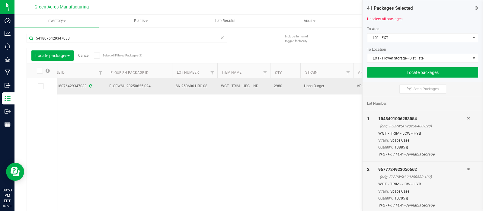
drag, startPoint x: 283, startPoint y: 87, endPoint x: 270, endPoint y: 87, distance: 12.4
click at [270, 87] on td "2980" at bounding box center [285, 86] width 30 height 16
click at [278, 85] on span "2980" at bounding box center [285, 86] width 23 height 6
drag, startPoint x: 282, startPoint y: 86, endPoint x: 279, endPoint y: 85, distance: 3.7
click at [279, 85] on span "2980" at bounding box center [285, 86] width 23 height 6
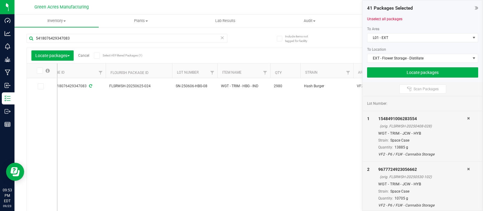
click at [282, 96] on div "Created 5418076429347083 FLSRWSH-20250625-024 SN-250606-HBG-08 WGT - TRIM - HBG…" at bounding box center [260, 144] width 407 height 133
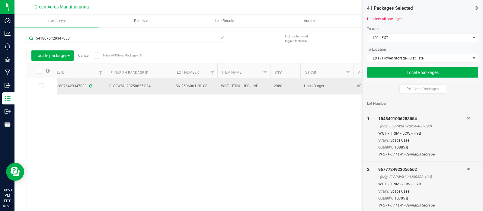
drag, startPoint x: 283, startPoint y: 86, endPoint x: 262, endPoint y: 91, distance: 21.3
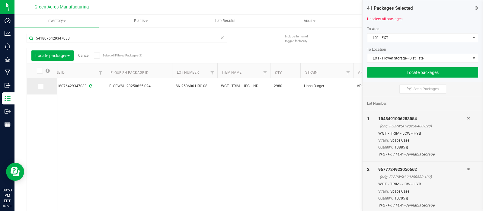
click at [42, 86] on icon at bounding box center [40, 86] width 4 height 0
click at [0, 0] on input "checkbox" at bounding box center [0, 0] width 0 height 0
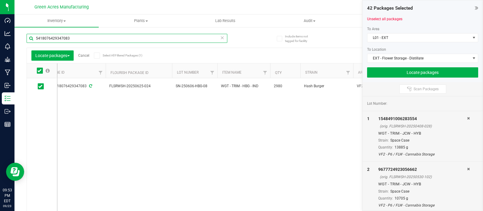
drag, startPoint x: 71, startPoint y: 36, endPoint x: 27, endPoint y: 35, distance: 44.1
click at [27, 35] on input "5418076429347083" at bounding box center [127, 38] width 201 height 9
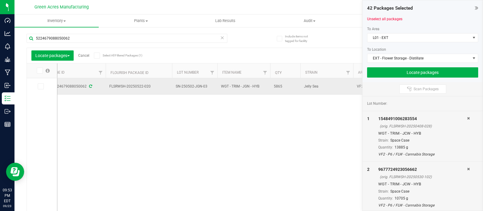
drag, startPoint x: 152, startPoint y: 87, endPoint x: 104, endPoint y: 87, distance: 47.4
click at [207, 91] on td "SN-250502-JGN-03" at bounding box center [194, 86] width 45 height 17
drag, startPoint x: 207, startPoint y: 87, endPoint x: 165, endPoint y: 90, distance: 42.4
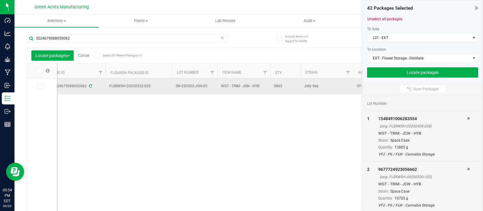
drag, startPoint x: 284, startPoint y: 87, endPoint x: 263, endPoint y: 87, distance: 21.1
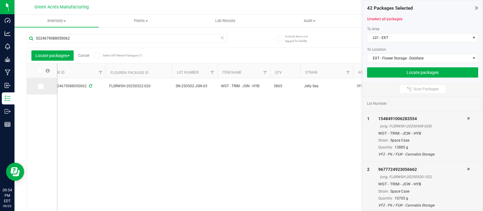
click at [40, 86] on icon at bounding box center [40, 86] width 4 height 0
click at [0, 0] on input "checkbox" at bounding box center [0, 0] width 0 height 0
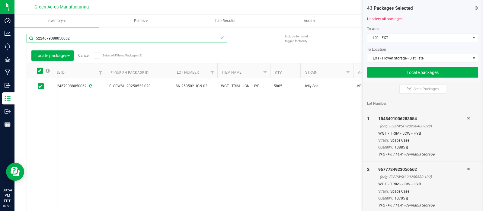
drag, startPoint x: 72, startPoint y: 40, endPoint x: 26, endPoint y: 40, distance: 46.8
click at [26, 40] on div "Include items not tagged for facility 5224679088050062 Locate packages Cancel S…" at bounding box center [248, 119] width 469 height 184
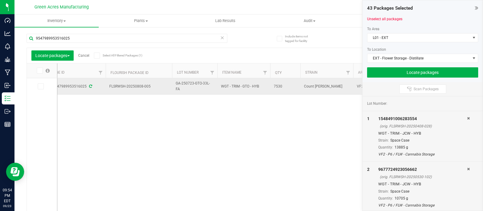
drag, startPoint x: 154, startPoint y: 85, endPoint x: 105, endPoint y: 85, distance: 49.5
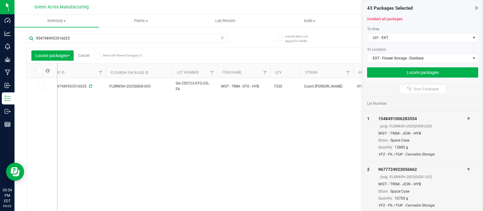
click at [145, 123] on div "Created 9547989953516025 FLSRWSH-20250808-005 GA-250723-GTO-33L-FA WGT - TRIM -…" at bounding box center [260, 144] width 407 height 133
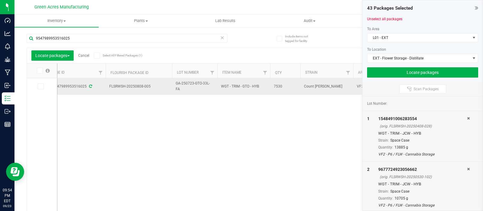
drag, startPoint x: 153, startPoint y: 85, endPoint x: 110, endPoint y: 85, distance: 42.6
click at [110, 85] on span "FLSRWSH-20250808-005" at bounding box center [138, 87] width 59 height 6
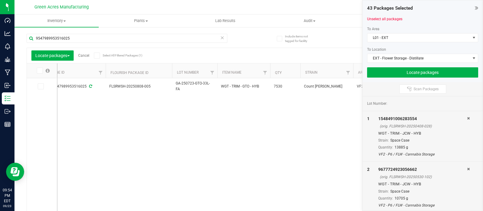
click at [130, 103] on div "Created 9547989953516025 FLSRWSH-20250808-005 GA-250723-GTO-33L-FA WGT - TRIM -…" at bounding box center [260, 144] width 407 height 133
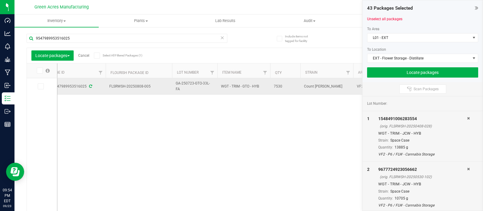
drag, startPoint x: 152, startPoint y: 88, endPoint x: 103, endPoint y: 87, distance: 49.5
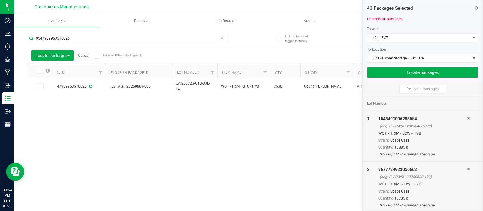
click at [150, 115] on div "Created 9547989953516025 FLSRWSH-20250808-005 GA-250723-GTO-33L-FA WGT - TRIM -…" at bounding box center [260, 144] width 407 height 133
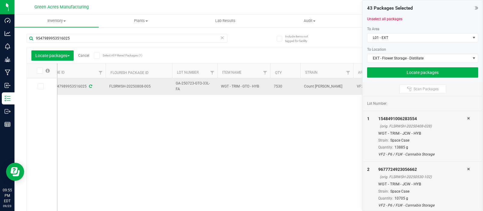
drag, startPoint x: 153, startPoint y: 86, endPoint x: 93, endPoint y: 90, distance: 60.5
click at [202, 89] on span "GA-250723-GTO-33L-FA" at bounding box center [195, 86] width 38 height 11
drag, startPoint x: 212, startPoint y: 86, endPoint x: 168, endPoint y: 85, distance: 44.4
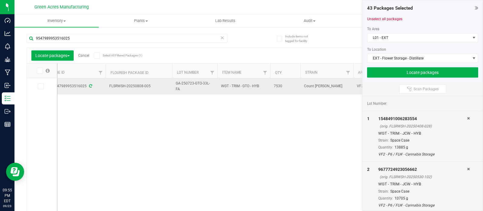
drag, startPoint x: 286, startPoint y: 86, endPoint x: 265, endPoint y: 87, distance: 21.2
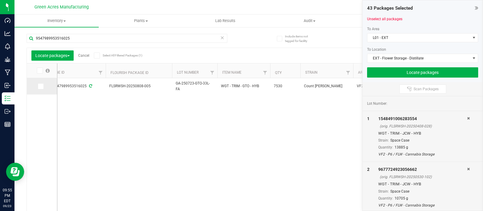
click at [40, 86] on icon at bounding box center [40, 86] width 4 height 0
click at [0, 0] on input "checkbox" at bounding box center [0, 0] width 0 height 0
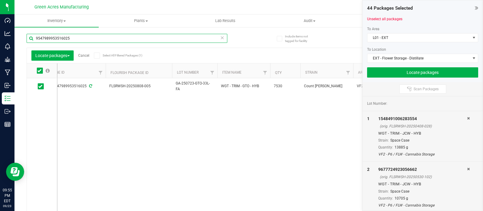
drag, startPoint x: 75, startPoint y: 40, endPoint x: 31, endPoint y: 39, distance: 44.1
click at [31, 39] on input "9547989953516025" at bounding box center [127, 38] width 201 height 9
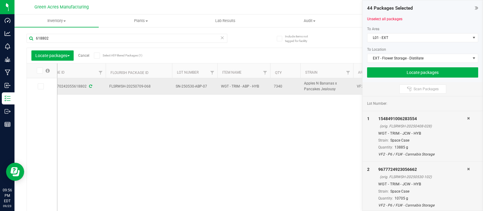
drag, startPoint x: 153, startPoint y: 87, endPoint x: 95, endPoint y: 87, distance: 58.0
click at [204, 91] on td "SN-250530-ABP-07" at bounding box center [194, 86] width 45 height 17
drag, startPoint x: 207, startPoint y: 86, endPoint x: 173, endPoint y: 84, distance: 34.2
click at [173, 84] on input "SN-250530-ABP-07" at bounding box center [193, 86] width 43 height 9
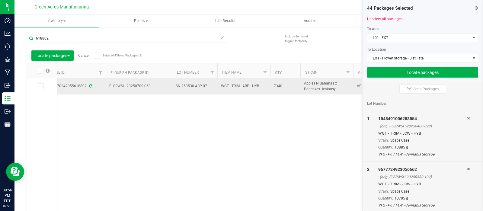
drag, startPoint x: 285, startPoint y: 86, endPoint x: 269, endPoint y: 87, distance: 16.3
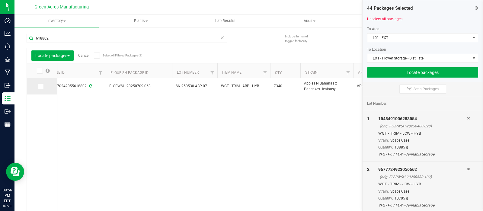
click at [42, 86] on icon at bounding box center [40, 86] width 4 height 0
click at [0, 0] on input "checkbox" at bounding box center [0, 0] width 0 height 0
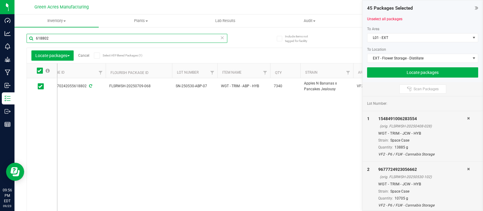
drag, startPoint x: 50, startPoint y: 39, endPoint x: 19, endPoint y: 39, distance: 31.1
click at [19, 39] on div "Include items not tagged for facility 618802 Locate packages Cancel Select All …" at bounding box center [248, 119] width 469 height 184
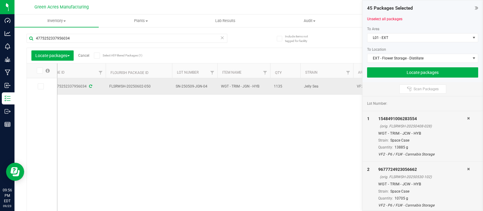
drag, startPoint x: 152, startPoint y: 87, endPoint x: 98, endPoint y: 91, distance: 53.3
click at [208, 91] on td "SN-250509-JGN-04" at bounding box center [194, 86] width 45 height 17
drag, startPoint x: 207, startPoint y: 87, endPoint x: 164, endPoint y: 91, distance: 43.4
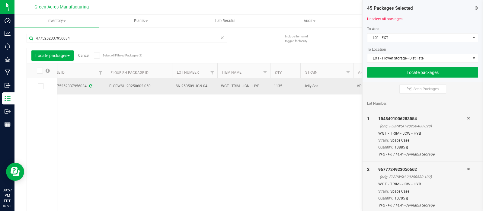
click at [280, 90] on td "1135" at bounding box center [285, 86] width 30 height 16
drag, startPoint x: 284, startPoint y: 86, endPoint x: 267, endPoint y: 85, distance: 17.3
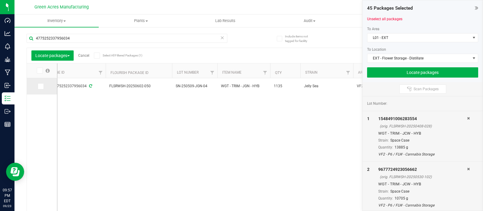
click at [42, 86] on icon at bounding box center [40, 86] width 4 height 0
click at [0, 0] on input "checkbox" at bounding box center [0, 0] width 0 height 0
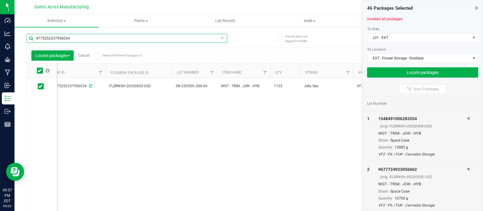
drag, startPoint x: 71, startPoint y: 37, endPoint x: 27, endPoint y: 39, distance: 44.1
click at [27, 39] on input "4775252337956034" at bounding box center [127, 38] width 201 height 9
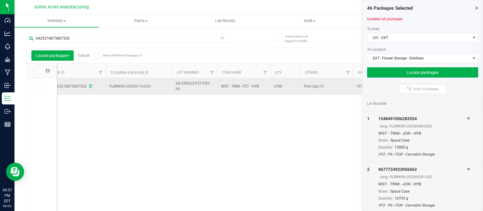
drag, startPoint x: 152, startPoint y: 87, endPoint x: 97, endPoint y: 93, distance: 55.9
click at [214, 92] on td "GA-250625-PZT-33H-FA" at bounding box center [194, 86] width 45 height 17
drag, startPoint x: 213, startPoint y: 86, endPoint x: 175, endPoint y: 87, distance: 37.2
click at [175, 87] on input "GA-250625-PZT-33H-FA" at bounding box center [193, 86] width 43 height 9
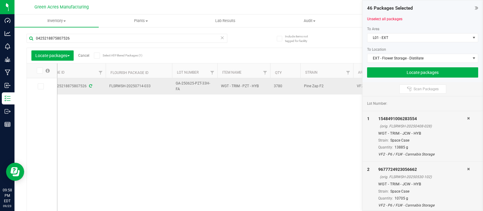
click at [281, 89] on span "3780" at bounding box center [285, 86] width 23 height 6
drag, startPoint x: 282, startPoint y: 85, endPoint x: 267, endPoint y: 84, distance: 14.8
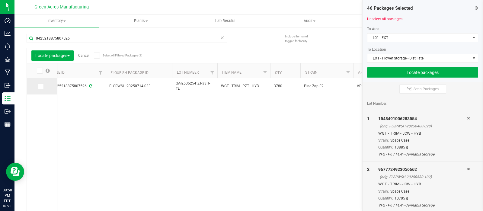
click at [40, 86] on icon at bounding box center [40, 86] width 4 height 0
click at [0, 0] on input "checkbox" at bounding box center [0, 0] width 0 height 0
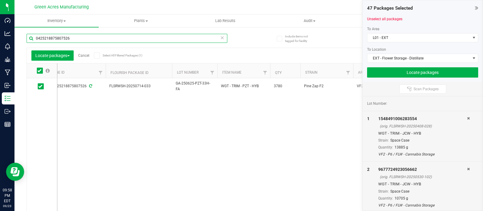
drag, startPoint x: 70, startPoint y: 37, endPoint x: 15, endPoint y: 38, distance: 54.9
click at [15, 38] on div "Include items not tagged for facility 0425218875807526 Locate packages Cancel S…" at bounding box center [248, 119] width 469 height 184
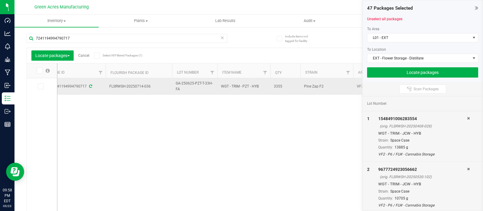
drag, startPoint x: 153, startPoint y: 87, endPoint x: 103, endPoint y: 88, distance: 49.8
click at [196, 91] on span "GA-250625-PZT-T-33H-FA" at bounding box center [195, 86] width 38 height 11
drag, startPoint x: 214, startPoint y: 86, endPoint x: 162, endPoint y: 88, distance: 52.9
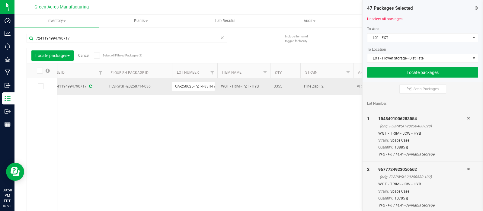
click at [284, 92] on td "3355" at bounding box center [285, 86] width 30 height 17
drag, startPoint x: 283, startPoint y: 86, endPoint x: 263, endPoint y: 86, distance: 20.2
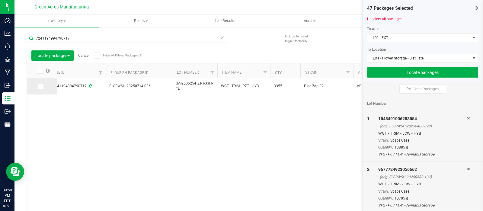
click at [41, 86] on icon at bounding box center [40, 86] width 4 height 0
click at [0, 0] on input "checkbox" at bounding box center [0, 0] width 0 height 0
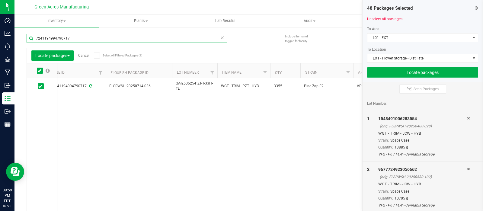
drag, startPoint x: 74, startPoint y: 38, endPoint x: 24, endPoint y: 40, distance: 49.9
click at [24, 40] on div "Include items not tagged for facility 7241194994790717 Locate packages Cancel S…" at bounding box center [248, 119] width 469 height 184
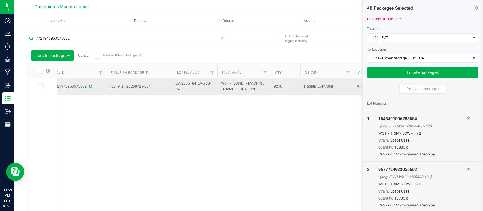
drag, startPoint x: 153, startPoint y: 84, endPoint x: 101, endPoint y: 85, distance: 51.9
click at [200, 88] on span "GA-250618-HEA-35G-FA" at bounding box center [195, 86] width 38 height 11
drag, startPoint x: 213, startPoint y: 87, endPoint x: 171, endPoint y: 87, distance: 42.0
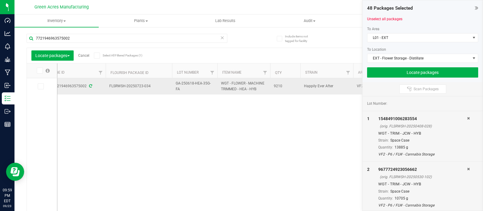
drag, startPoint x: 284, startPoint y: 87, endPoint x: 270, endPoint y: 86, distance: 14.5
click at [270, 86] on td "9210" at bounding box center [285, 86] width 30 height 16
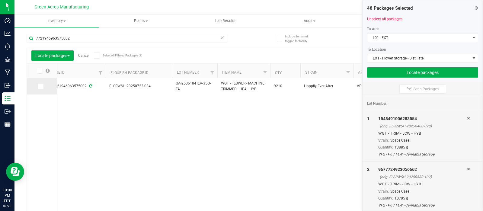
click at [40, 83] on td at bounding box center [42, 86] width 30 height 16
click at [39, 86] on icon at bounding box center [40, 86] width 4 height 0
click at [0, 0] on input "checkbox" at bounding box center [0, 0] width 0 height 0
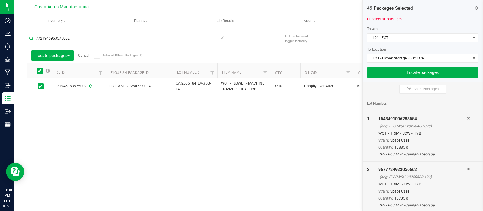
drag, startPoint x: 70, startPoint y: 38, endPoint x: 34, endPoint y: 37, distance: 35.7
click at [34, 37] on input "7721946963575002" at bounding box center [127, 38] width 201 height 9
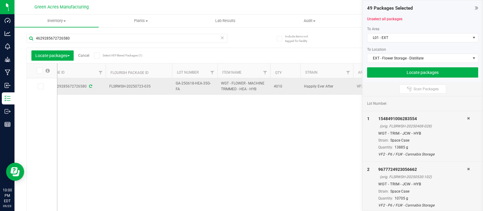
drag, startPoint x: 154, startPoint y: 87, endPoint x: 102, endPoint y: 87, distance: 51.9
click at [206, 92] on span "GA-250618-HEA-35G-FA" at bounding box center [195, 86] width 38 height 11
drag, startPoint x: 213, startPoint y: 87, endPoint x: 170, endPoint y: 84, distance: 43.6
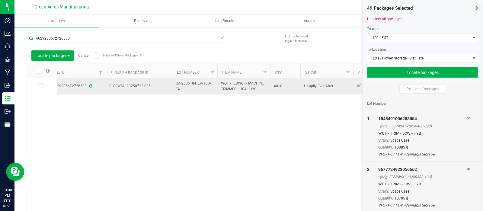
drag, startPoint x: 285, startPoint y: 85, endPoint x: 270, endPoint y: 86, distance: 15.5
click at [270, 86] on td "4010" at bounding box center [285, 86] width 30 height 16
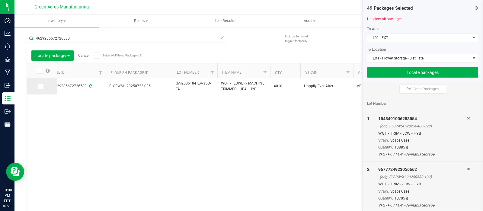
click at [40, 86] on icon at bounding box center [40, 86] width 4 height 0
click at [0, 0] on input "checkbox" at bounding box center [0, 0] width 0 height 0
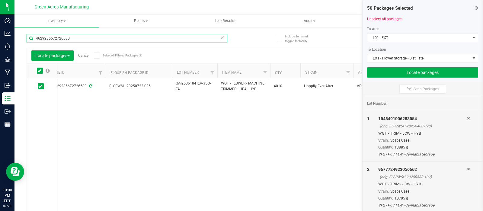
drag, startPoint x: 74, startPoint y: 39, endPoint x: 21, endPoint y: 40, distance: 53.1
click at [21, 40] on div "Include items not tagged for facility 4629285672726580 Locate packages Cancel S…" at bounding box center [248, 119] width 469 height 184
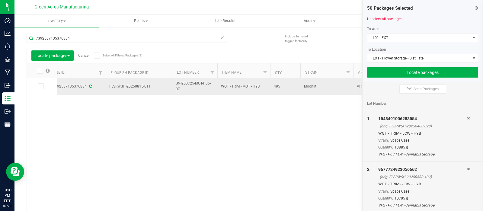
drag, startPoint x: 152, startPoint y: 86, endPoint x: 95, endPoint y: 90, distance: 56.9
click at [200, 92] on td "SN-250725-MOT-P05-07" at bounding box center [194, 86] width 45 height 17
drag, startPoint x: 213, startPoint y: 86, endPoint x: 168, endPoint y: 88, distance: 44.7
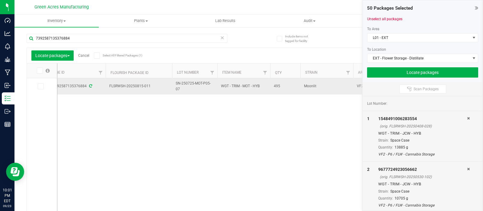
click at [280, 85] on span "495" at bounding box center [285, 86] width 23 height 6
drag, startPoint x: 280, startPoint y: 85, endPoint x: 269, endPoint y: 86, distance: 10.9
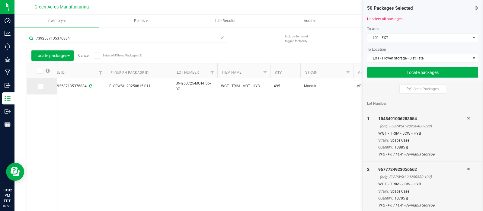
click at [41, 86] on icon at bounding box center [40, 86] width 4 height 0
click at [0, 0] on input "checkbox" at bounding box center [0, 0] width 0 height 0
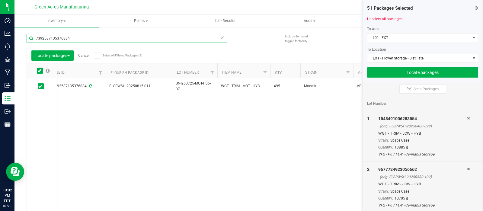
drag, startPoint x: 71, startPoint y: 38, endPoint x: 24, endPoint y: 38, distance: 47.1
click at [24, 38] on div "Include items not tagged for facility 7392587135376884 Locate packages Cancel S…" at bounding box center [248, 119] width 469 height 184
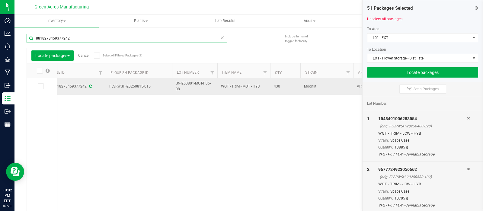
type input "8818278459377242"
drag, startPoint x: 153, startPoint y: 86, endPoint x: 106, endPoint y: 87, distance: 47.4
click at [106, 87] on td "FLSRWSH-20250815-015" at bounding box center [139, 86] width 66 height 17
click at [192, 90] on span "SN-250801-MOT-P05-08" at bounding box center [195, 86] width 38 height 11
drag, startPoint x: 213, startPoint y: 86, endPoint x: 165, endPoint y: 88, distance: 48.1
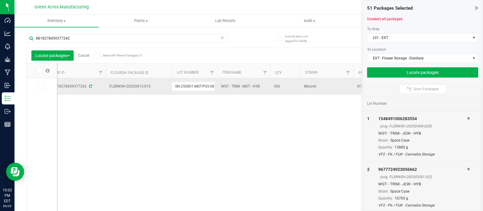
drag, startPoint x: 286, startPoint y: 88, endPoint x: 269, endPoint y: 88, distance: 16.3
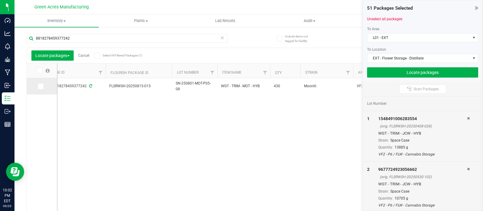
click at [40, 86] on icon at bounding box center [40, 86] width 4 height 0
click at [0, 0] on input "checkbox" at bounding box center [0, 0] width 0 height 0
click at [424, 73] on button "Locate packages" at bounding box center [422, 72] width 111 height 10
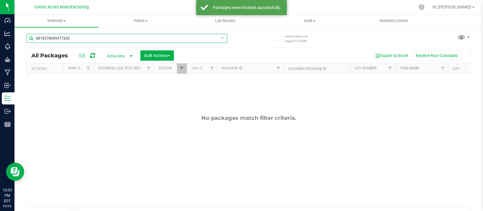
drag, startPoint x: 51, startPoint y: 38, endPoint x: 32, endPoint y: 38, distance: 19.0
click at [32, 38] on input "8818278459377242" at bounding box center [127, 38] width 201 height 9
